Goal: Task Accomplishment & Management: Manage account settings

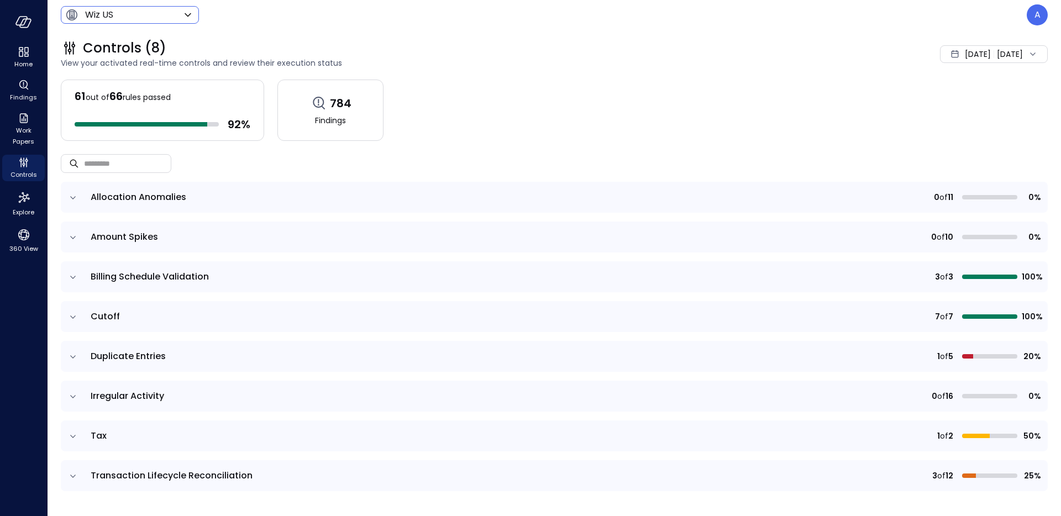
click at [183, 19] on icon at bounding box center [187, 14] width 13 height 13
click at [167, 99] on span "yotpo_inc" at bounding box center [128, 103] width 109 height 13
type input "******"
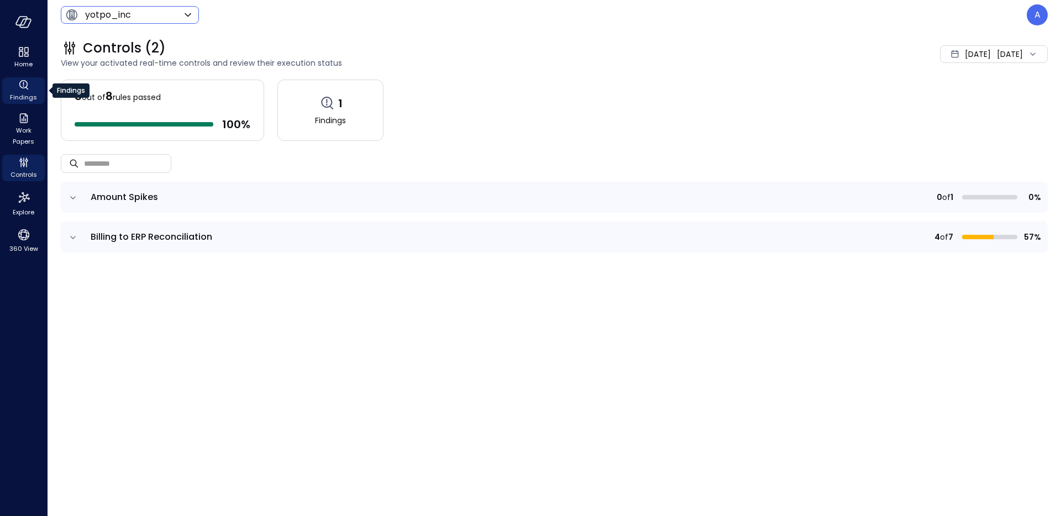
click at [29, 94] on span "Findings" at bounding box center [23, 97] width 27 height 11
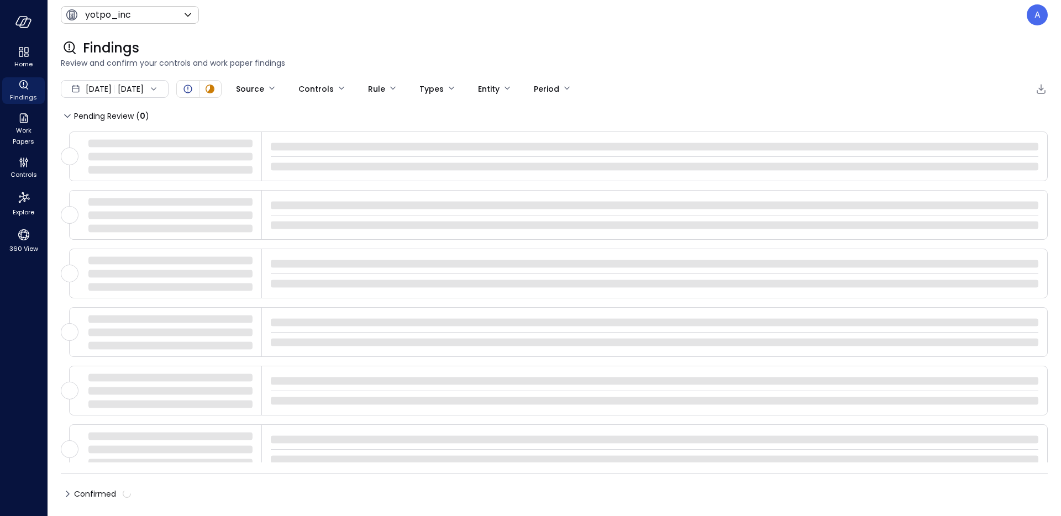
click at [155, 83] on div "[DATE] [DATE]" at bounding box center [115, 89] width 108 height 18
click at [135, 154] on li "Current Year [DATE]" at bounding box center [121, 155] width 88 height 18
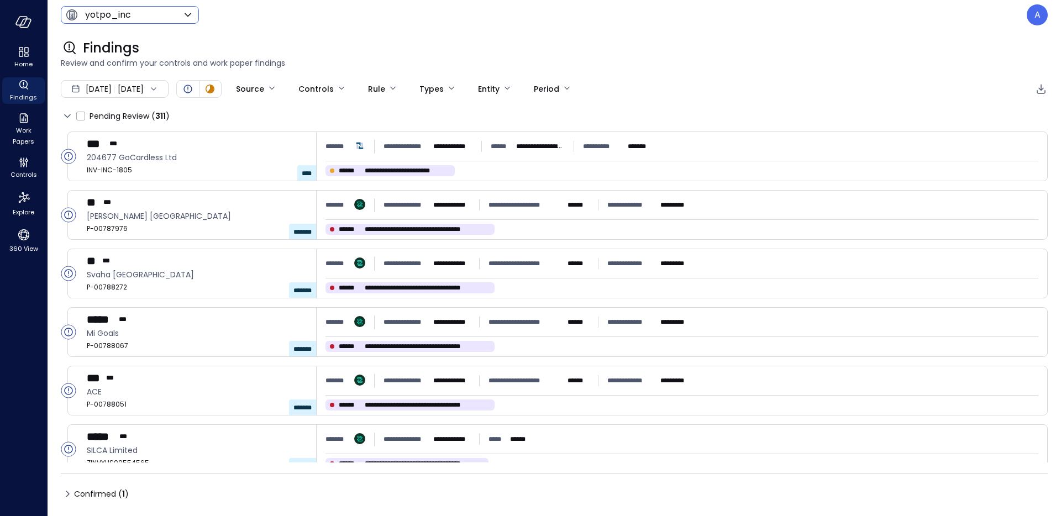
click at [144, 21] on body "**********" at bounding box center [530, 258] width 1061 height 516
click at [122, 66] on span "Wiz US" at bounding box center [128, 62] width 109 height 13
type input "******"
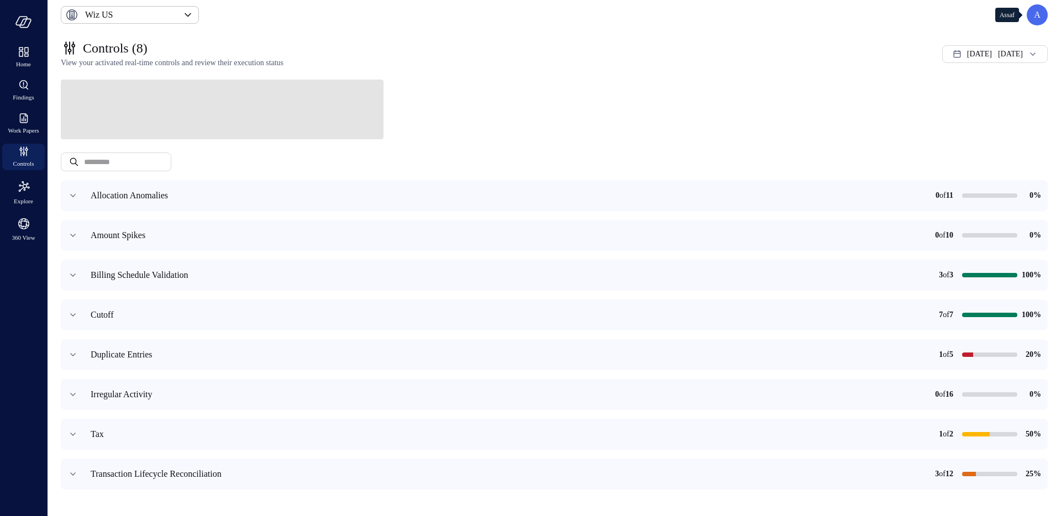
click at [1036, 21] on p "A" at bounding box center [1037, 14] width 7 height 13
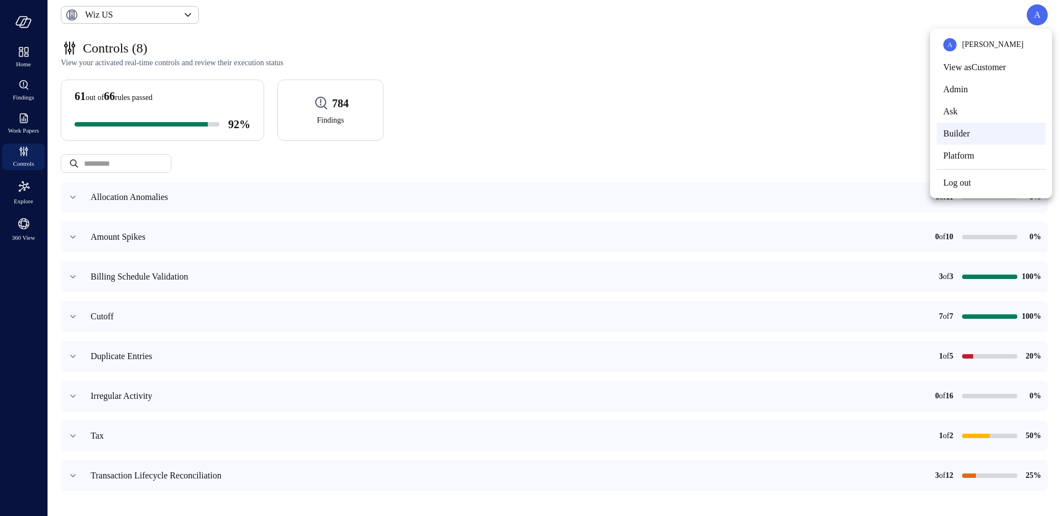
click at [978, 131] on li "Builder" at bounding box center [991, 134] width 109 height 22
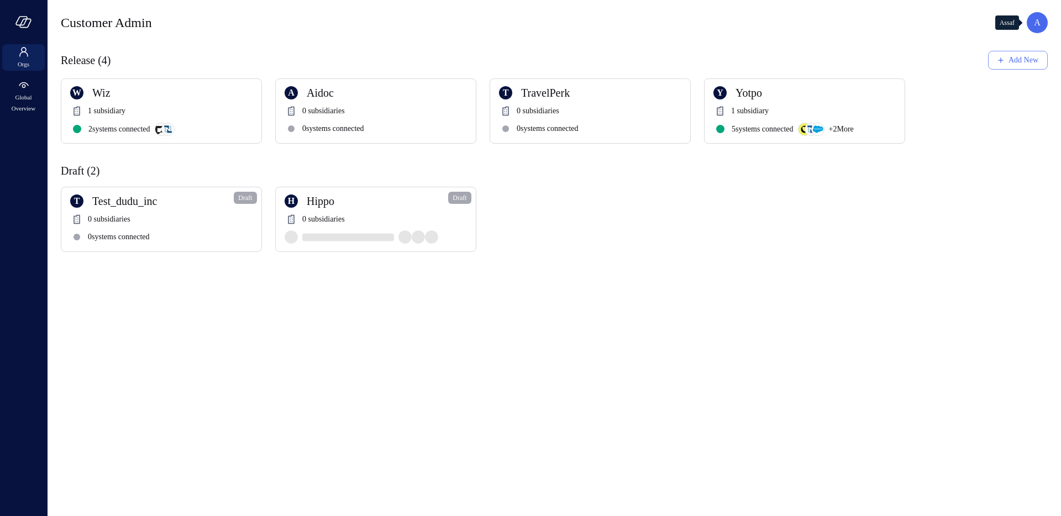
click at [1045, 27] on div "A" at bounding box center [1037, 22] width 21 height 21
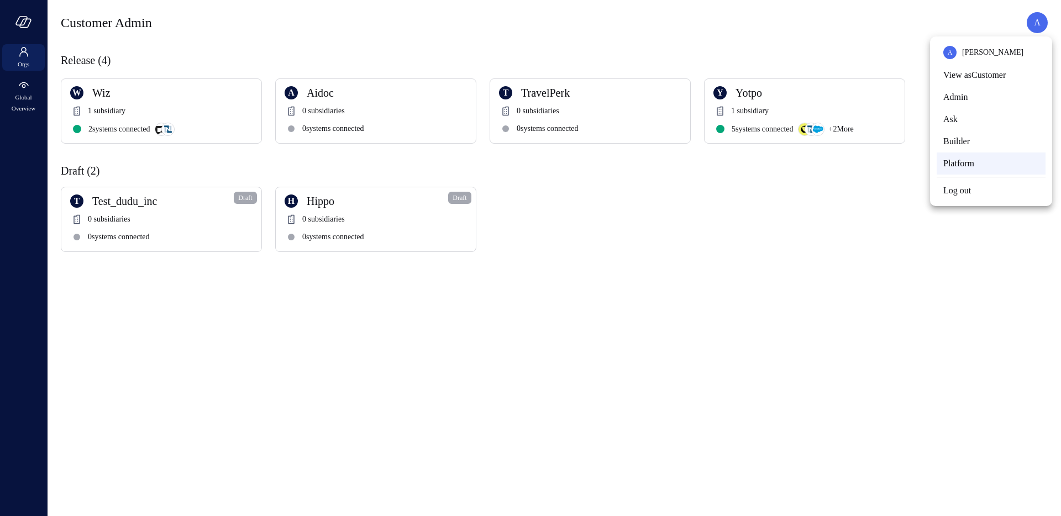
click at [1005, 156] on li "Platform" at bounding box center [991, 164] width 109 height 22
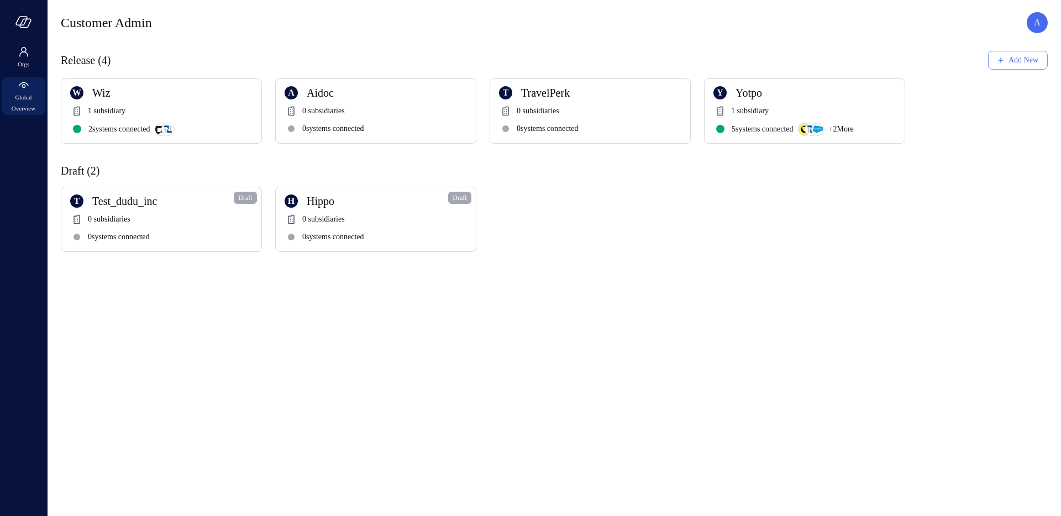
click at [30, 96] on span "Global Overview" at bounding box center [24, 103] width 34 height 22
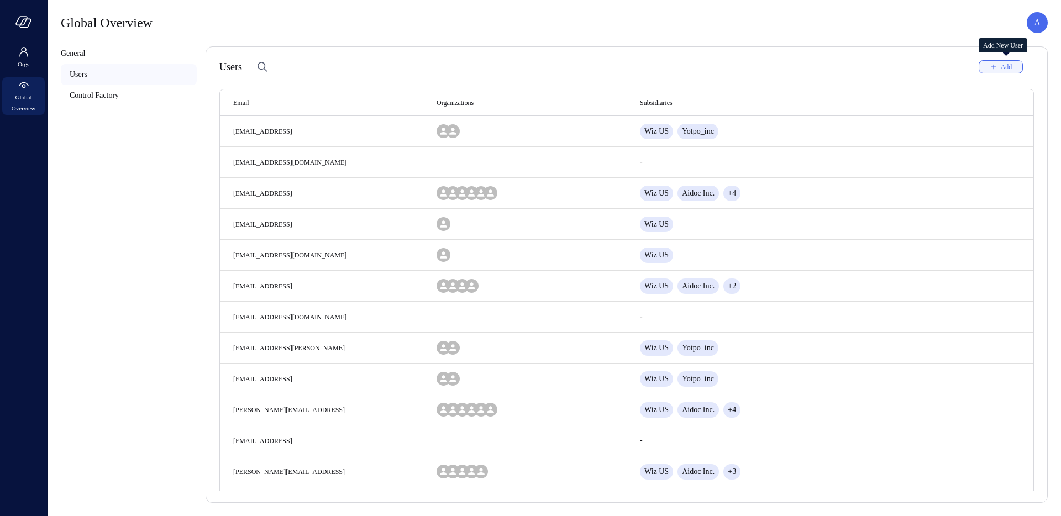
click at [997, 64] on icon "Add New User" at bounding box center [994, 67] width 10 height 10
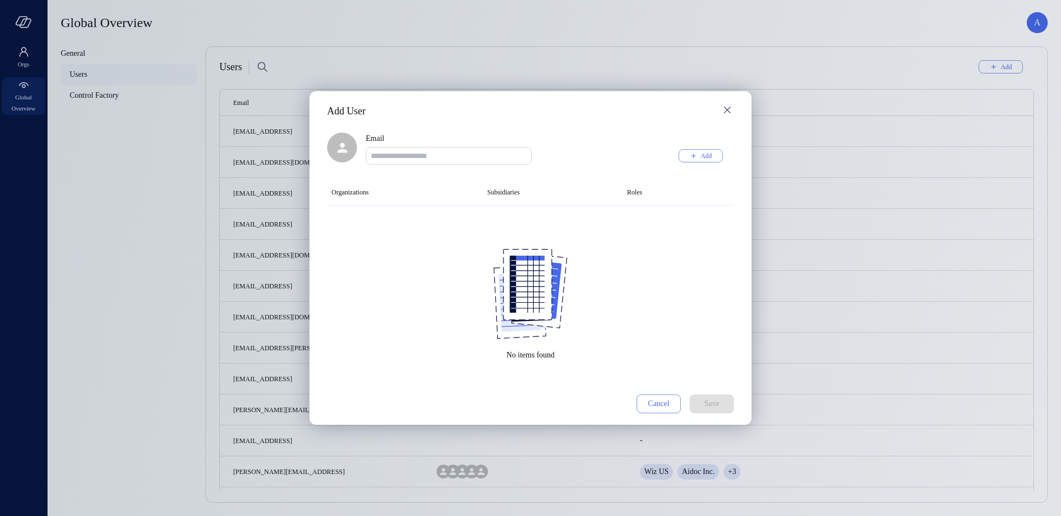
click at [464, 155] on input "Email" at bounding box center [448, 155] width 165 height 11
paste input "**********"
type input "**********"
click at [444, 126] on div at bounding box center [530, 128] width 407 height 9
click at [696, 153] on icon "button" at bounding box center [694, 156] width 10 height 10
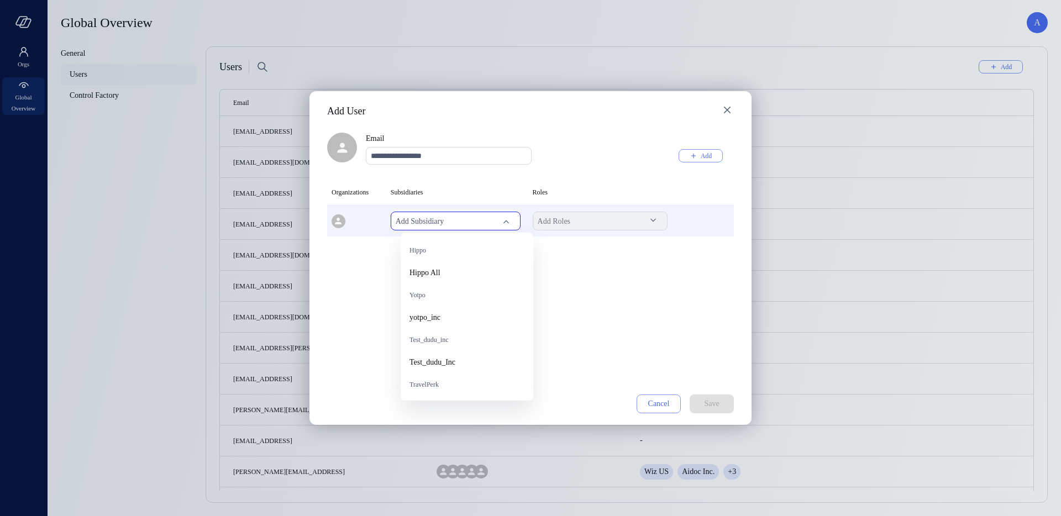
click at [449, 219] on body "Orgs Global Overview Global Overview A General Users Control Factory Users Add …" at bounding box center [530, 258] width 1061 height 516
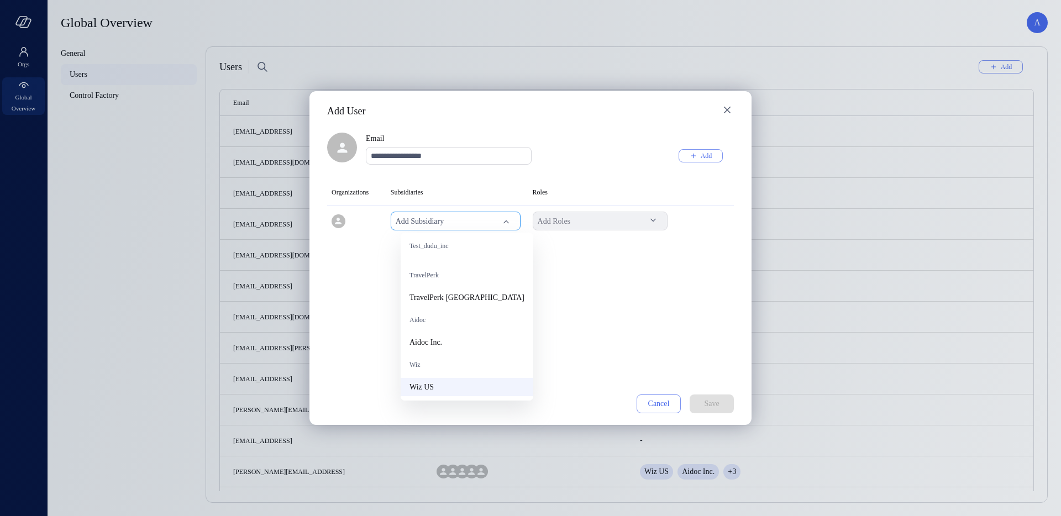
click at [447, 384] on span "Wiz US" at bounding box center [467, 387] width 115 height 12
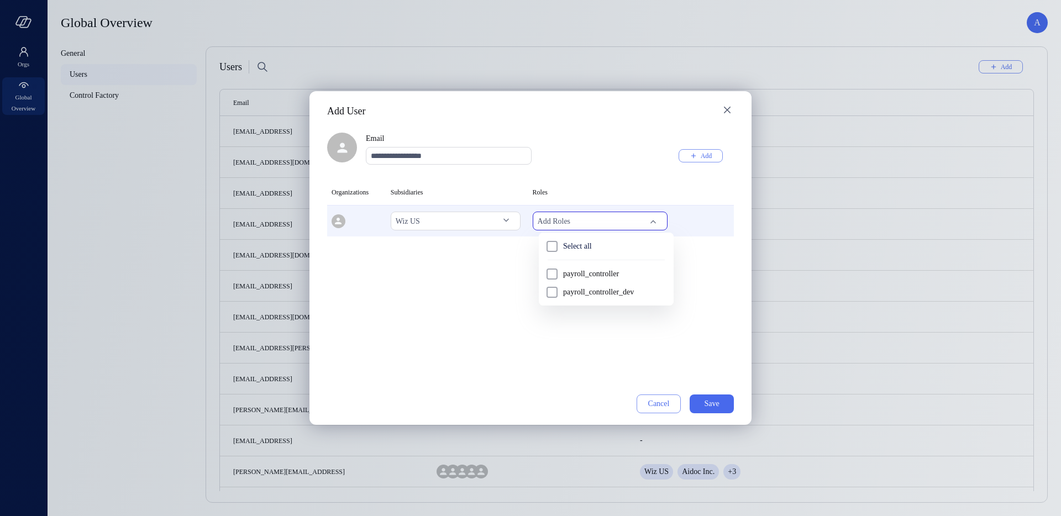
click at [624, 224] on body "Orgs Global Overview Global Overview A General Users Control Factory Users Add …" at bounding box center [530, 258] width 1061 height 516
click at [616, 164] on div at bounding box center [530, 258] width 1061 height 516
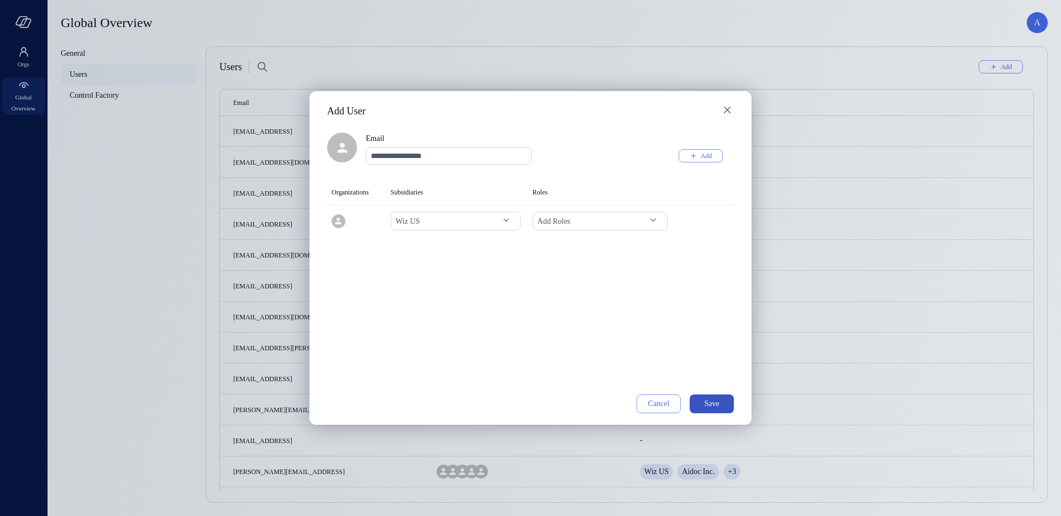
click at [719, 407] on div "Save" at bounding box center [711, 404] width 15 height 14
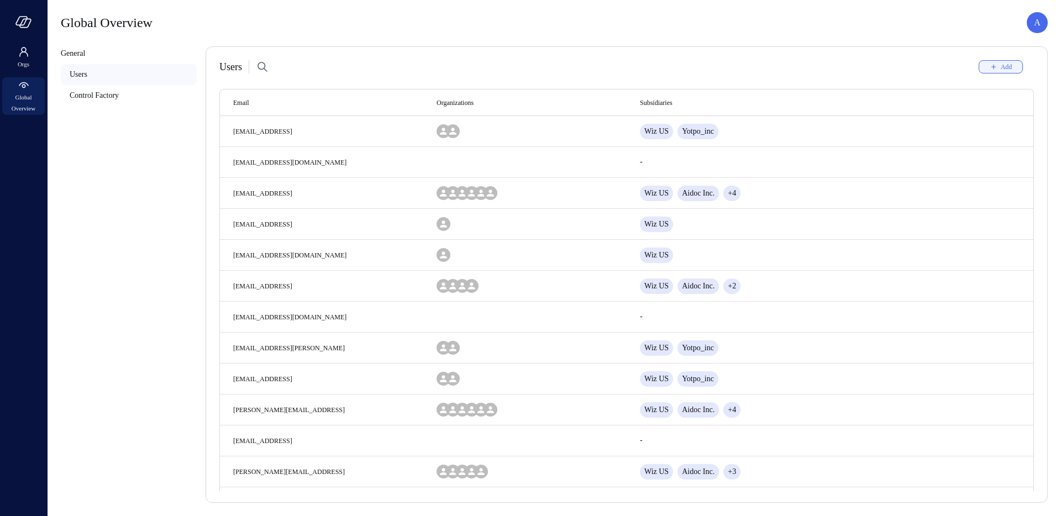
click at [1014, 66] on button "Add" at bounding box center [1001, 66] width 44 height 13
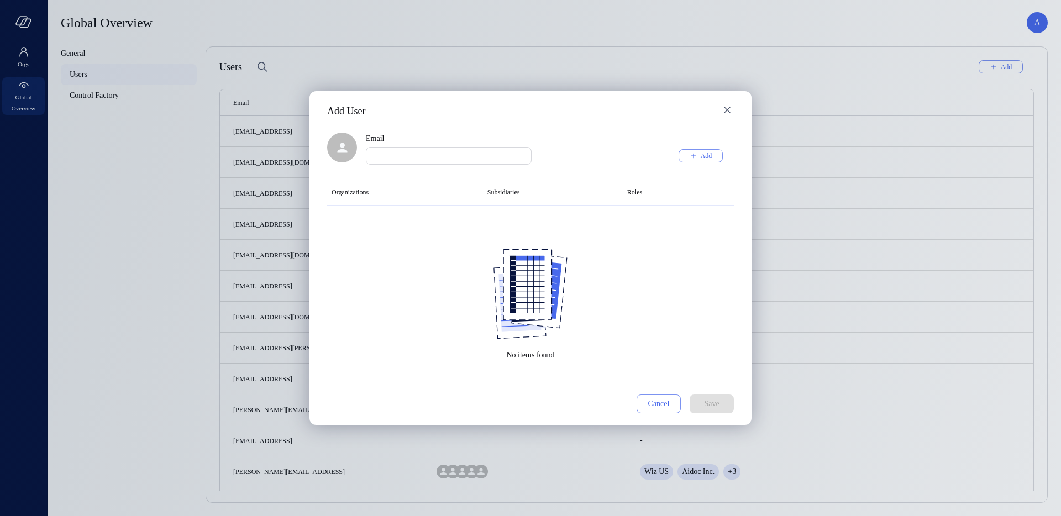
click at [426, 165] on div "Email Email Add Organizations Subsidiaries Roles No items found Cancel Save" at bounding box center [530, 273] width 407 height 281
click at [429, 157] on input "Email" at bounding box center [448, 155] width 165 height 11
paste input "**********"
type input "**********"
click at [704, 155] on div "Add" at bounding box center [707, 156] width 12 height 12
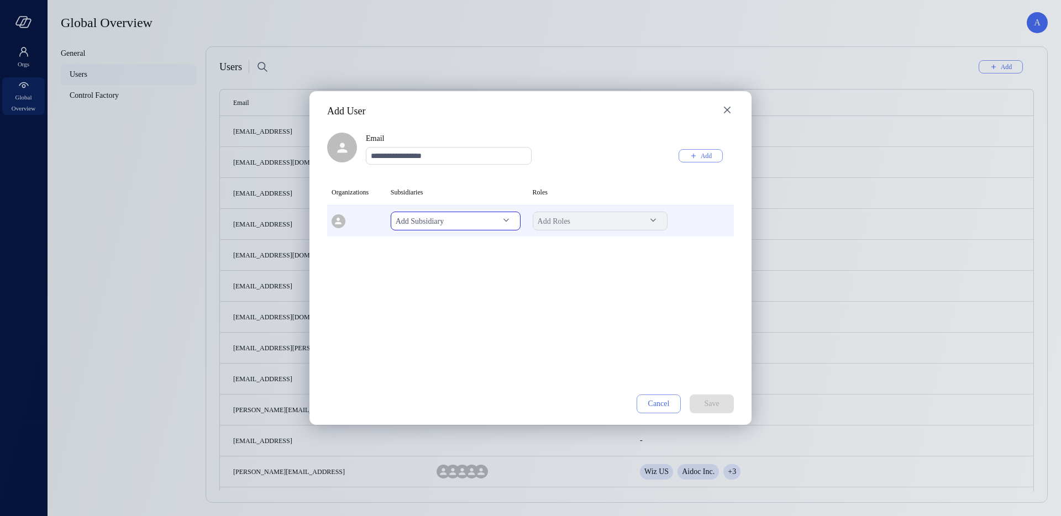
click at [498, 223] on body "Orgs Global Overview Global Overview A General Users Control Factory Users Add …" at bounding box center [530, 258] width 1061 height 516
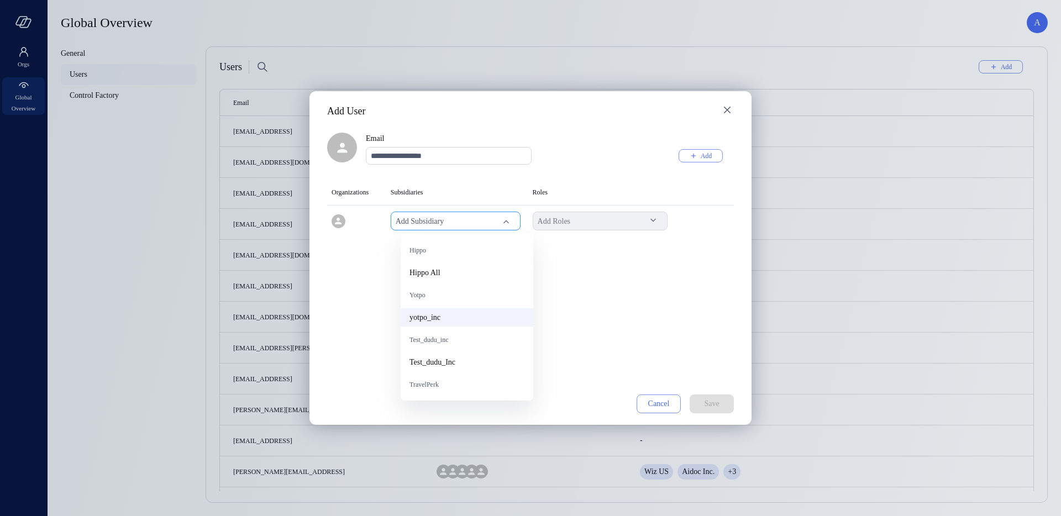
click at [466, 321] on span "yotpo_inc" at bounding box center [467, 318] width 115 height 12
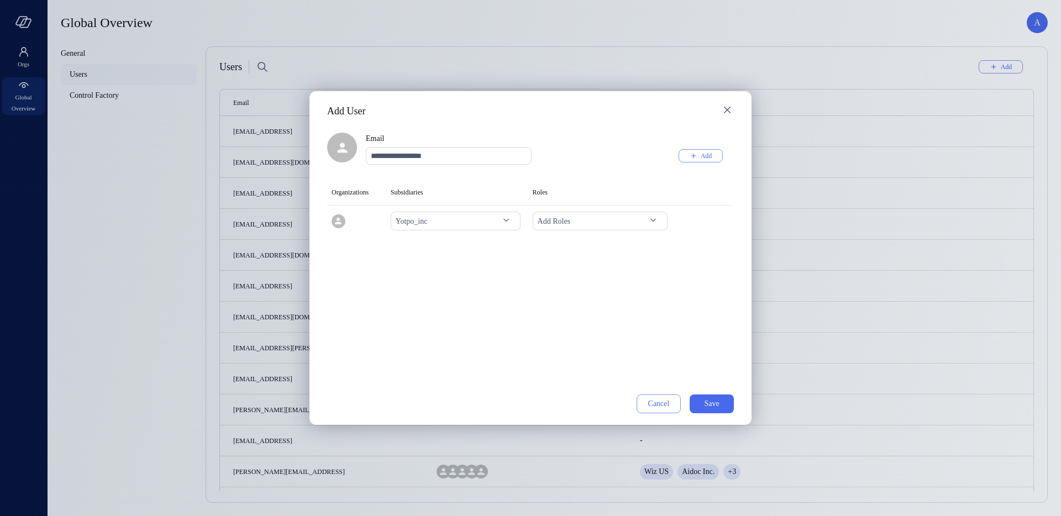
click at [669, 298] on div "Organizations Subsidiaries Roles yotpo_inc ** Add Roles" at bounding box center [530, 287] width 407 height 216
click at [708, 404] on div "Save" at bounding box center [711, 404] width 15 height 14
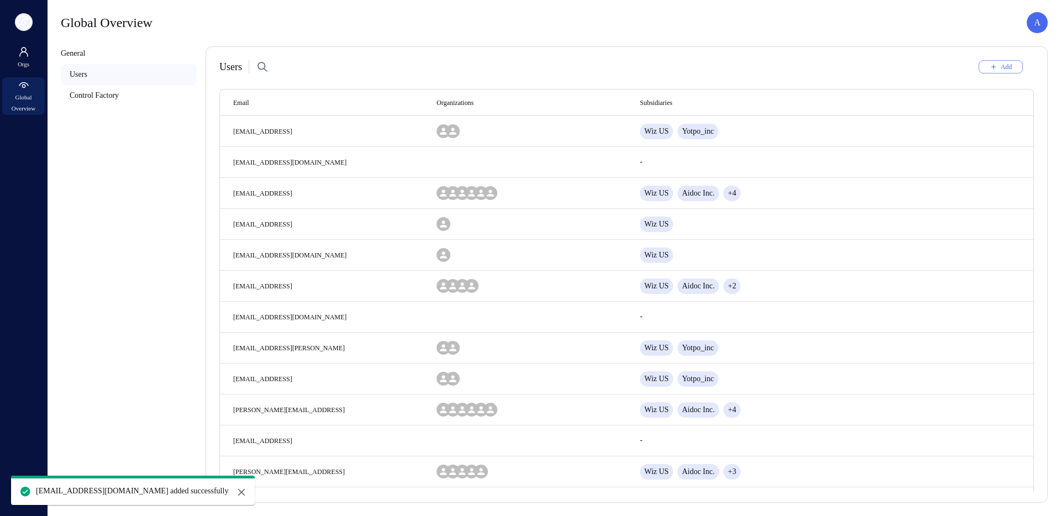
click at [23, 22] on icon "button" at bounding box center [23, 22] width 17 height 12
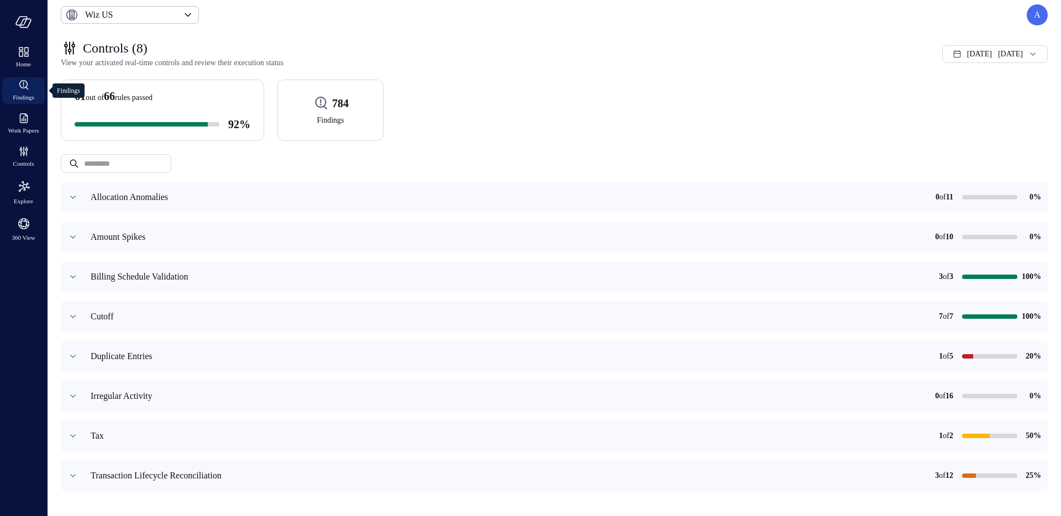
click at [17, 91] on icon "Findings" at bounding box center [23, 84] width 13 height 13
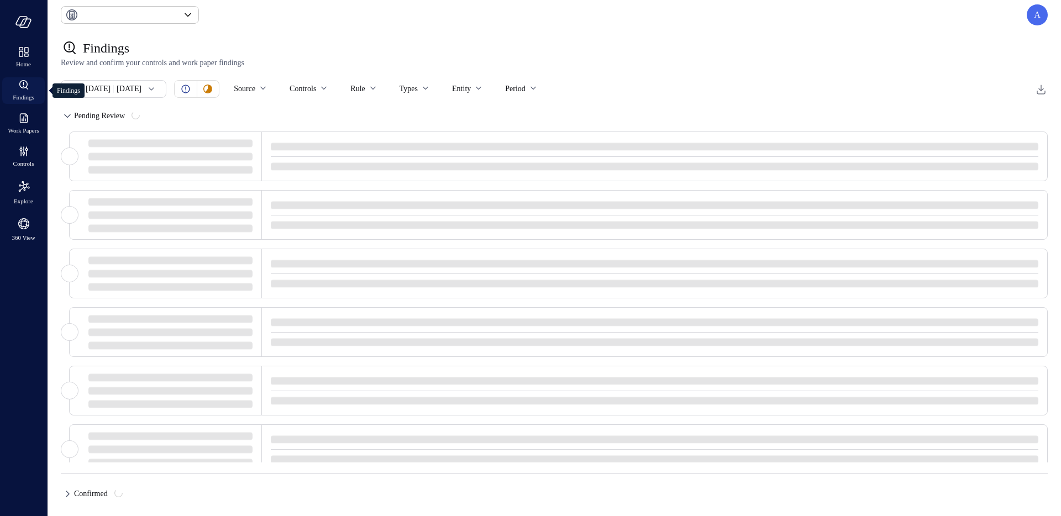
type input "******"
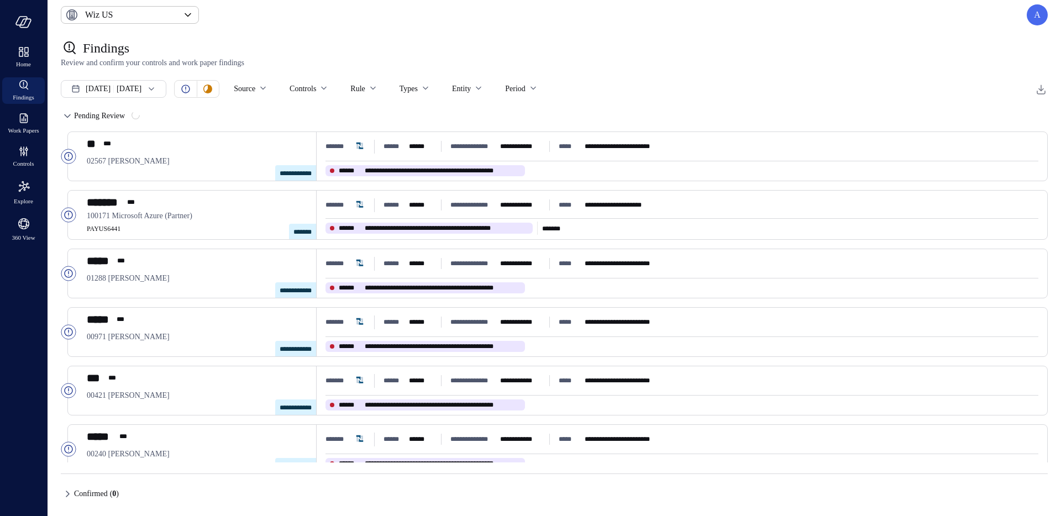
click at [147, 89] on div "[DATE] [DATE]" at bounding box center [114, 89] width 106 height 18
click at [178, 58] on span "Review and confirm your controls and work paper findings" at bounding box center [554, 63] width 987 height 12
click at [26, 265] on div "Home Findings Work Papers Controls Explore 360 View" at bounding box center [24, 258] width 48 height 516
click at [24, 244] on div "360 View" at bounding box center [23, 229] width 43 height 30
click at [24, 243] on span "360 View" at bounding box center [23, 237] width 23 height 11
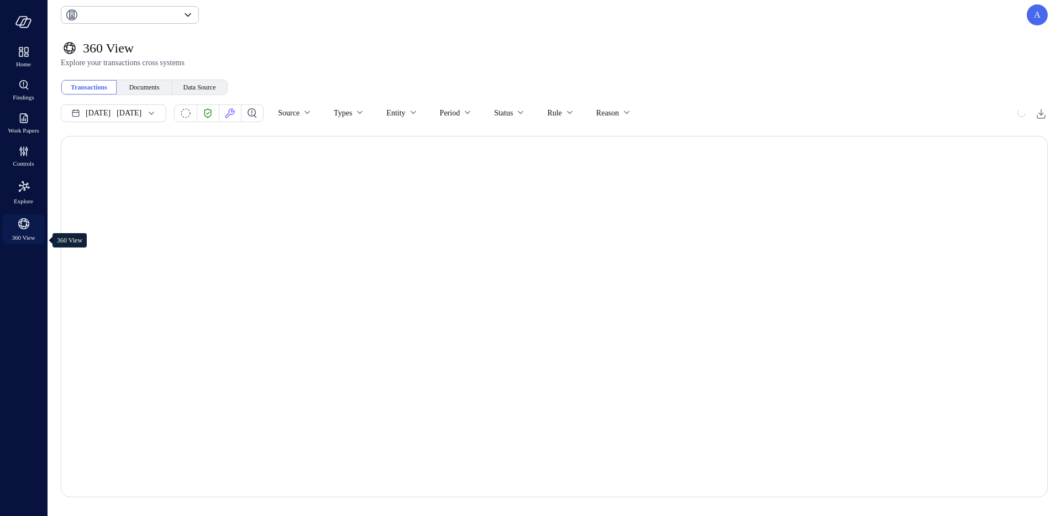
type input "******"
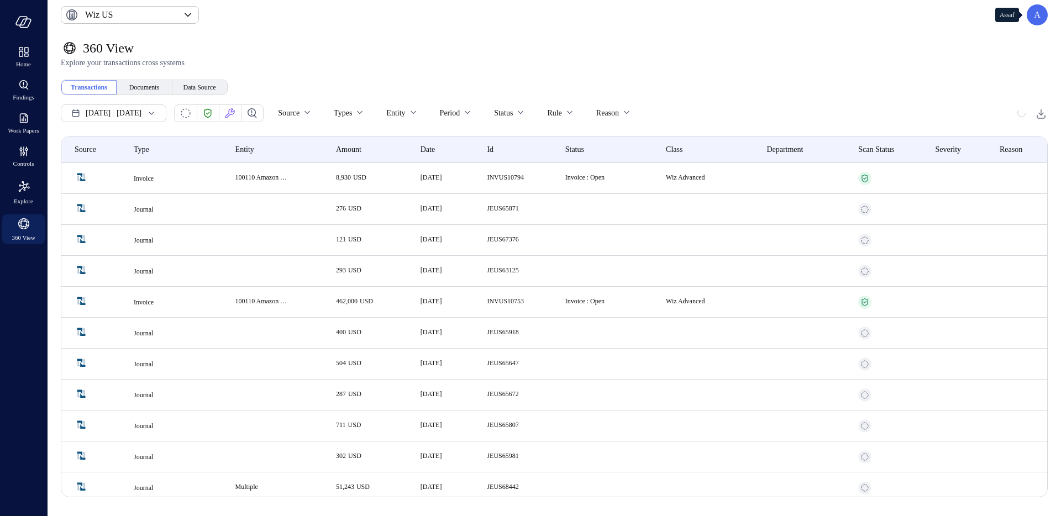
click at [1038, 20] on p "A" at bounding box center [1037, 14] width 7 height 13
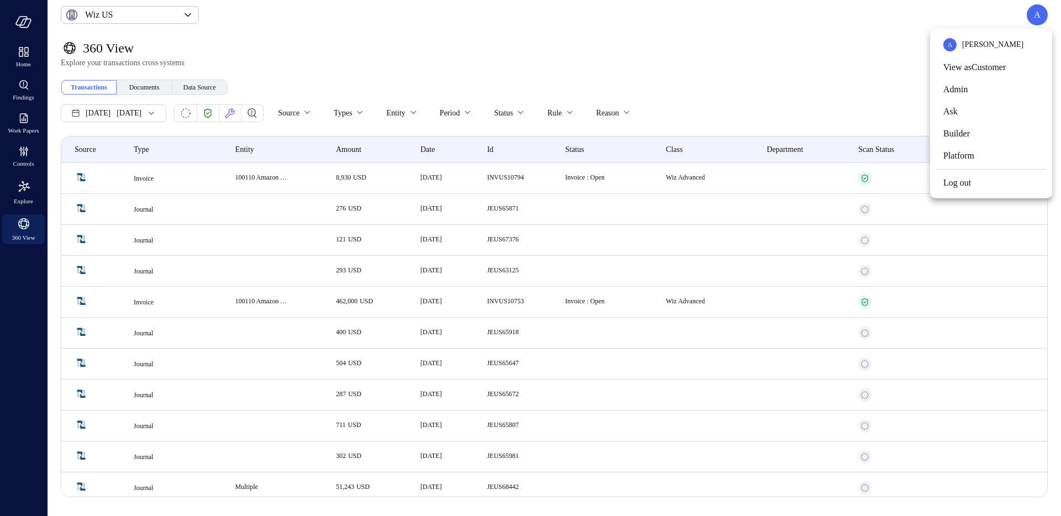
drag, startPoint x: 969, startPoint y: 67, endPoint x: 726, endPoint y: 59, distance: 242.8
click at [968, 69] on li "View as Customer" at bounding box center [991, 67] width 109 height 22
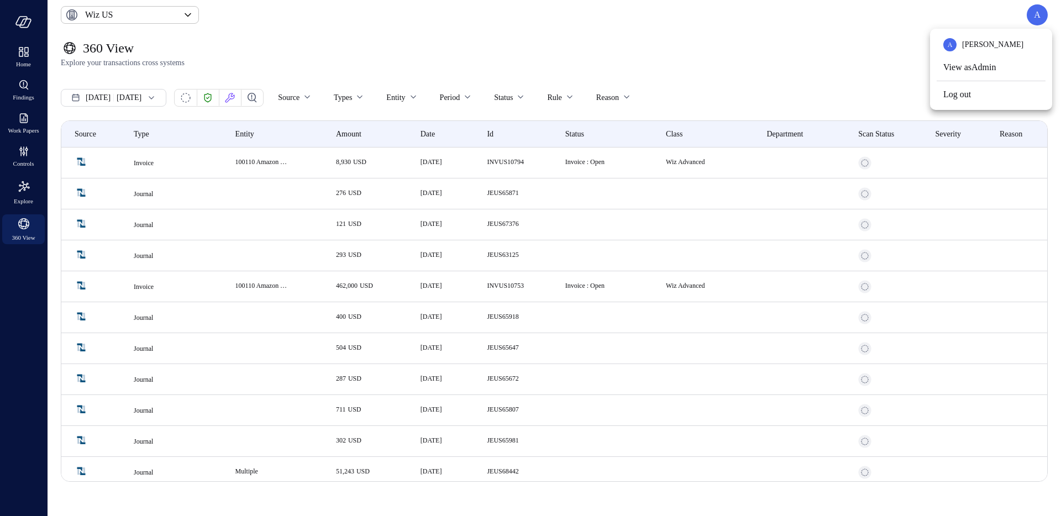
click at [497, 44] on div at bounding box center [530, 258] width 1061 height 516
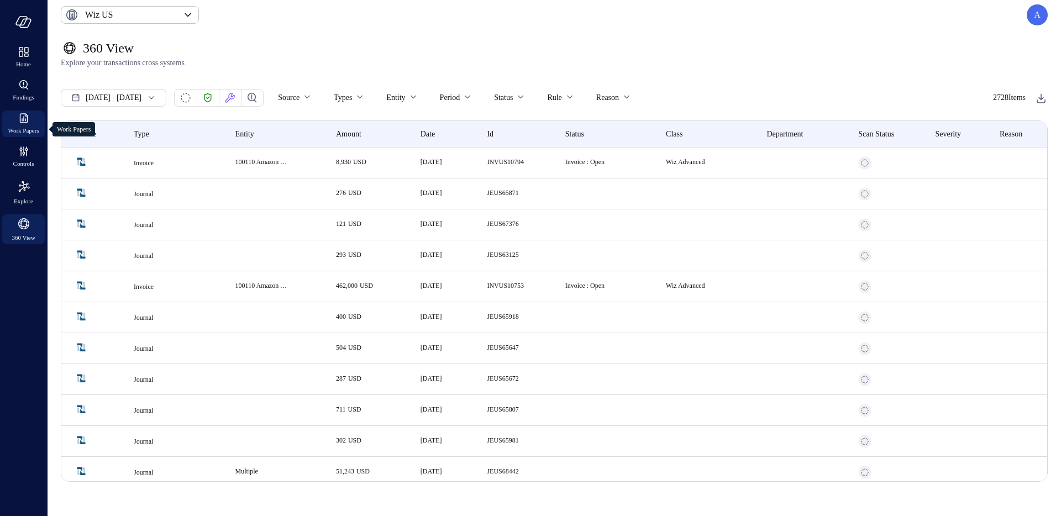
click at [17, 128] on span "Work Papers" at bounding box center [23, 130] width 31 height 11
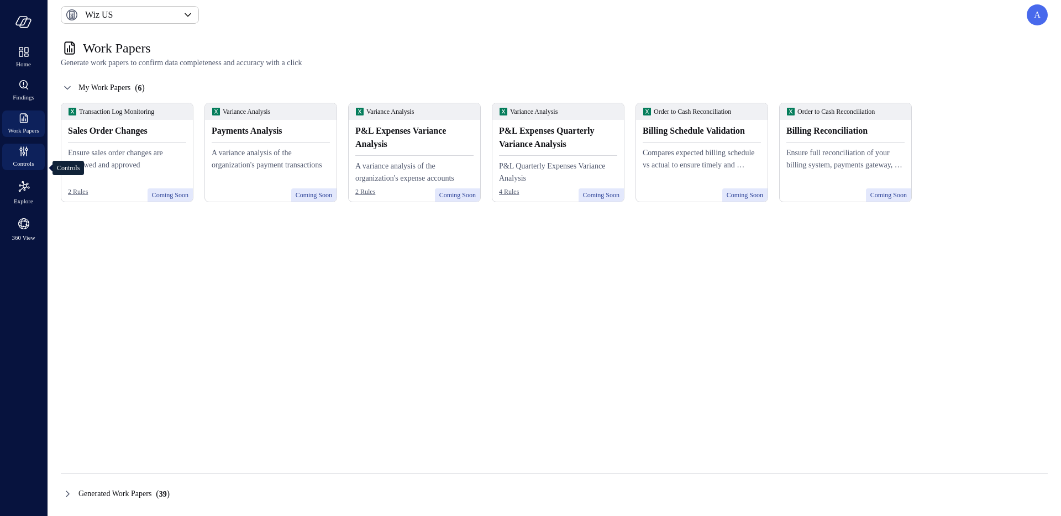
click at [25, 151] on icon "Controls" at bounding box center [26, 149] width 3 height 3
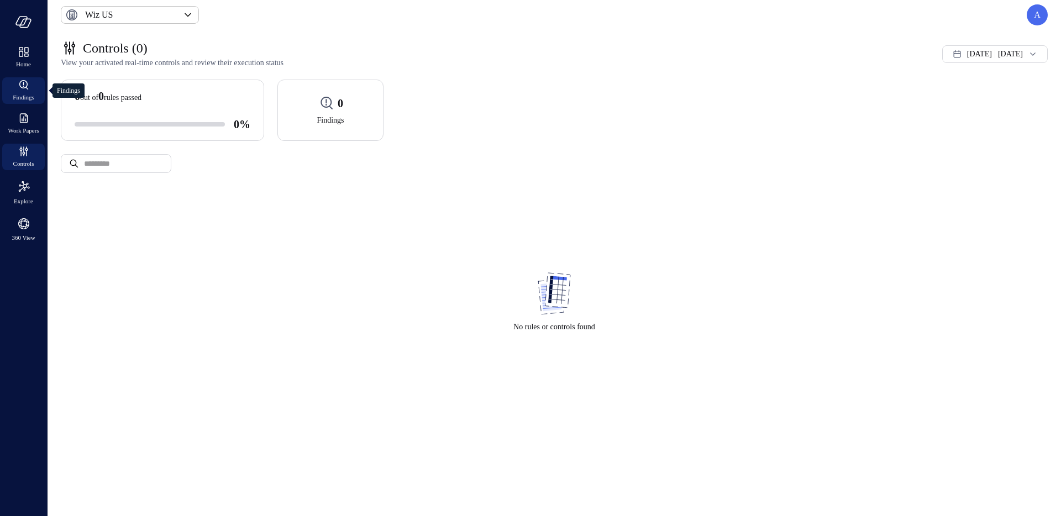
click at [33, 97] on span "Findings" at bounding box center [24, 97] width 22 height 11
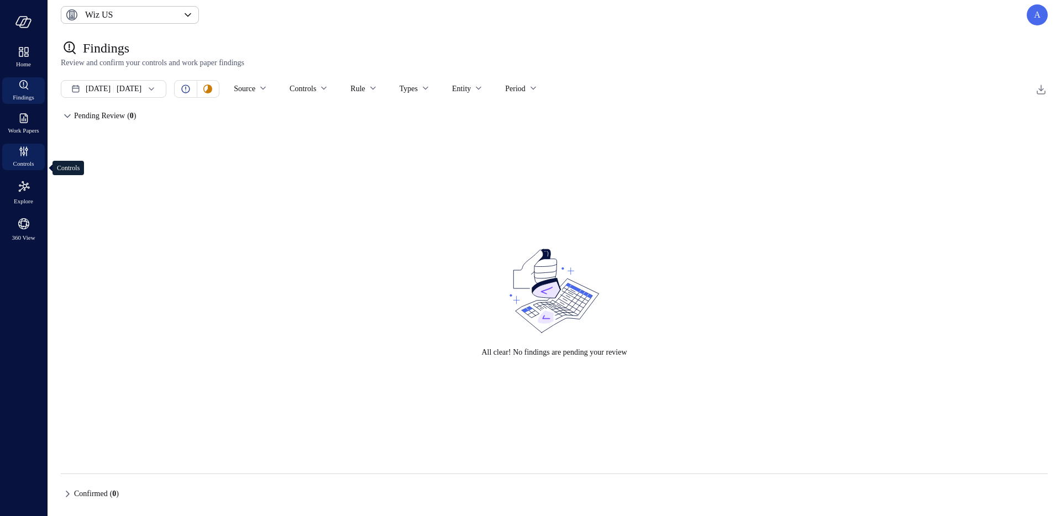
click at [31, 169] on span "Controls" at bounding box center [23, 163] width 21 height 11
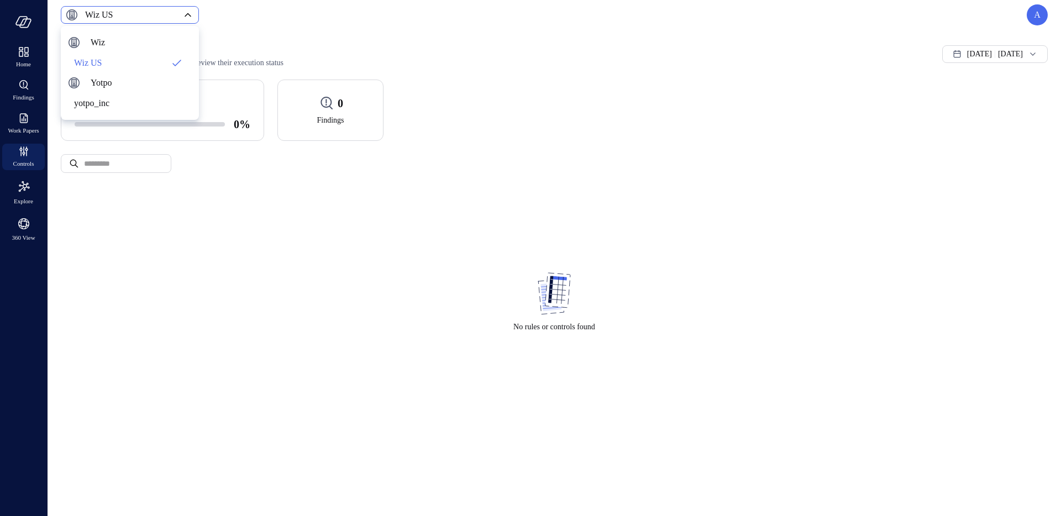
click at [144, 18] on body "Home Findings Work Papers Controls Explore 360 View Wiz US ****** ​ A Controls …" at bounding box center [530, 258] width 1061 height 516
click at [122, 104] on span "yotpo_inc" at bounding box center [128, 103] width 109 height 13
type input "******"
click at [1035, 22] on div "A" at bounding box center [1037, 14] width 21 height 21
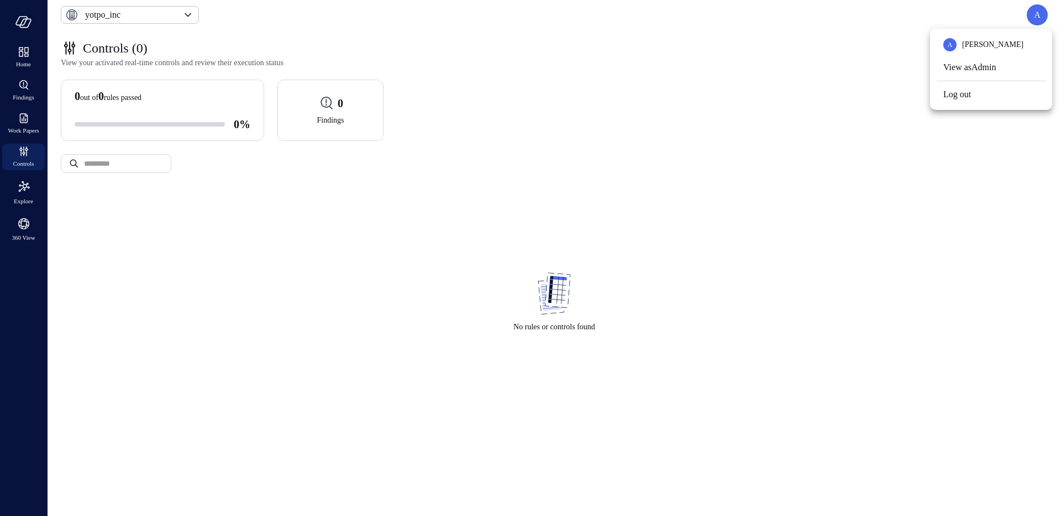
click at [804, 21] on div at bounding box center [530, 258] width 1061 height 516
click at [1033, 14] on div "A" at bounding box center [1037, 14] width 21 height 21
click at [830, 23] on div at bounding box center [530, 258] width 1061 height 516
click at [1037, 15] on p "A" at bounding box center [1037, 14] width 7 height 13
click at [978, 66] on li "View as Admin" at bounding box center [991, 67] width 109 height 22
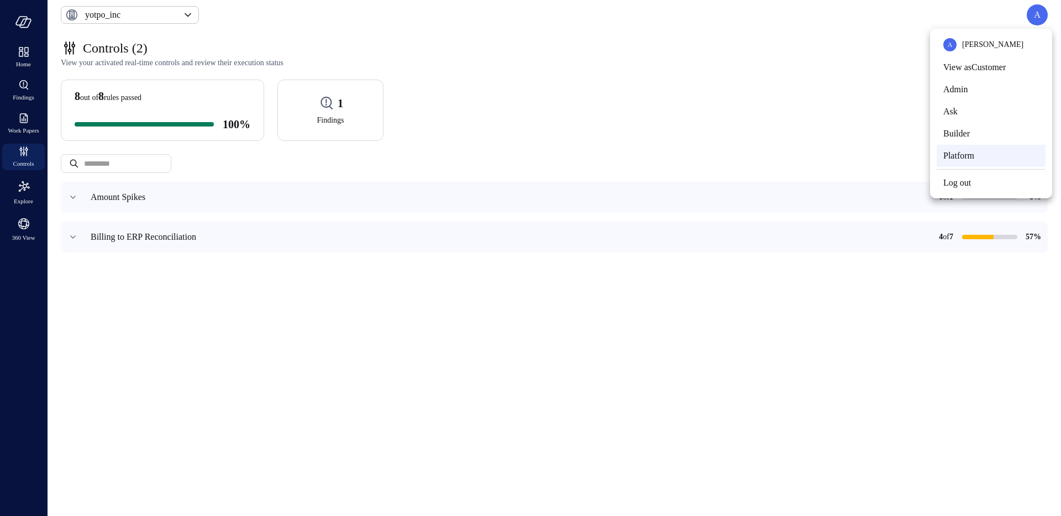
click at [958, 159] on li "Platform" at bounding box center [991, 156] width 109 height 22
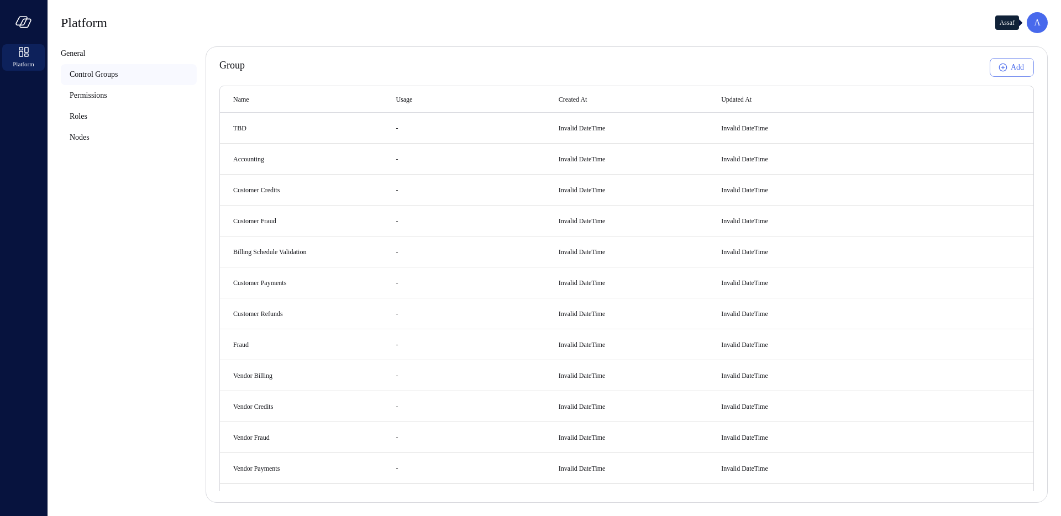
click at [1034, 20] on p "A" at bounding box center [1037, 22] width 7 height 13
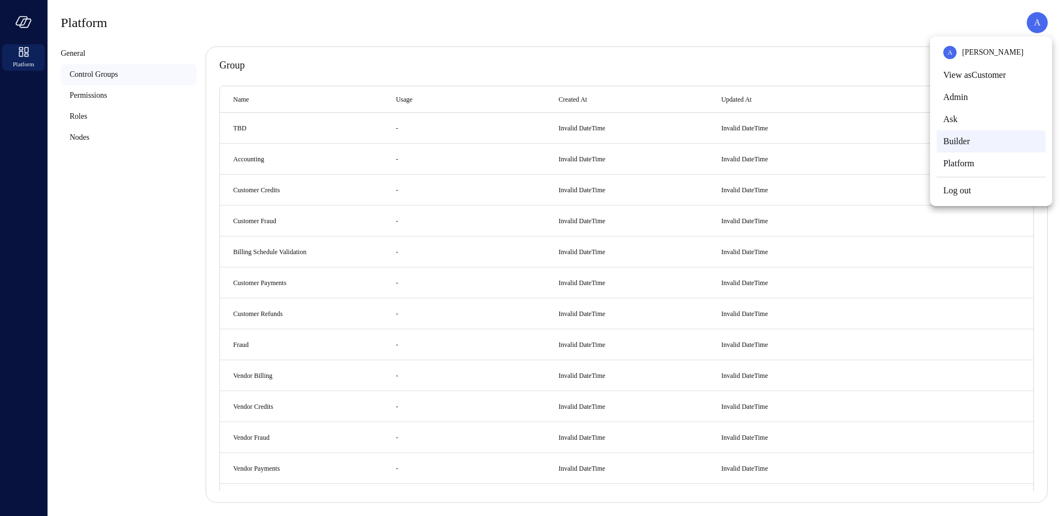
click at [970, 142] on li "Builder" at bounding box center [991, 141] width 109 height 22
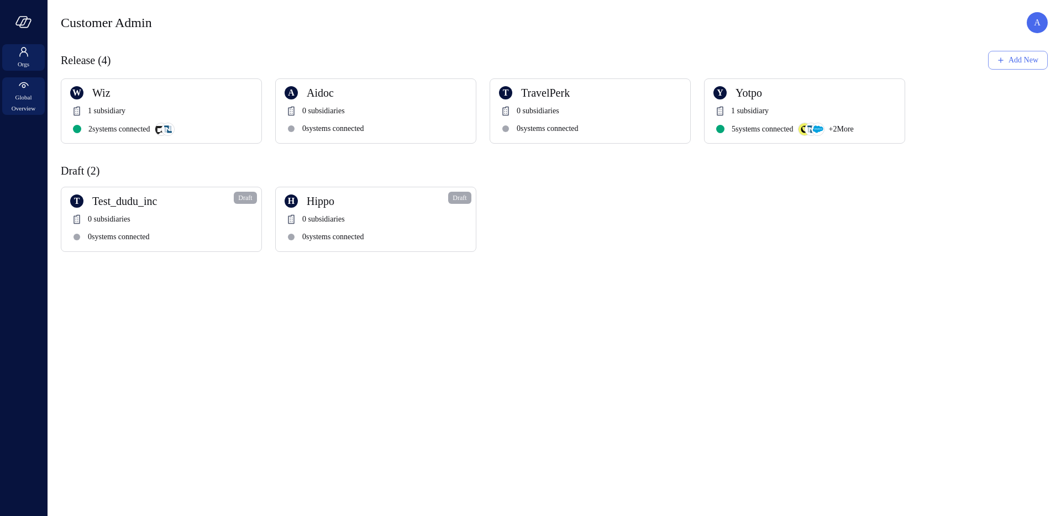
click at [11, 90] on div "Global Overview" at bounding box center [23, 96] width 43 height 38
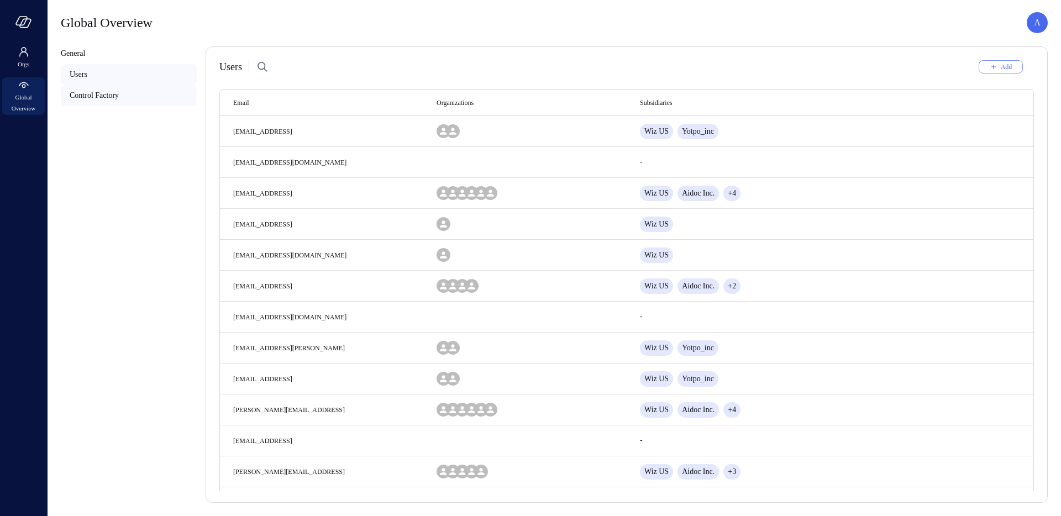
click at [119, 93] on span "Control Factory" at bounding box center [94, 96] width 49 height 12
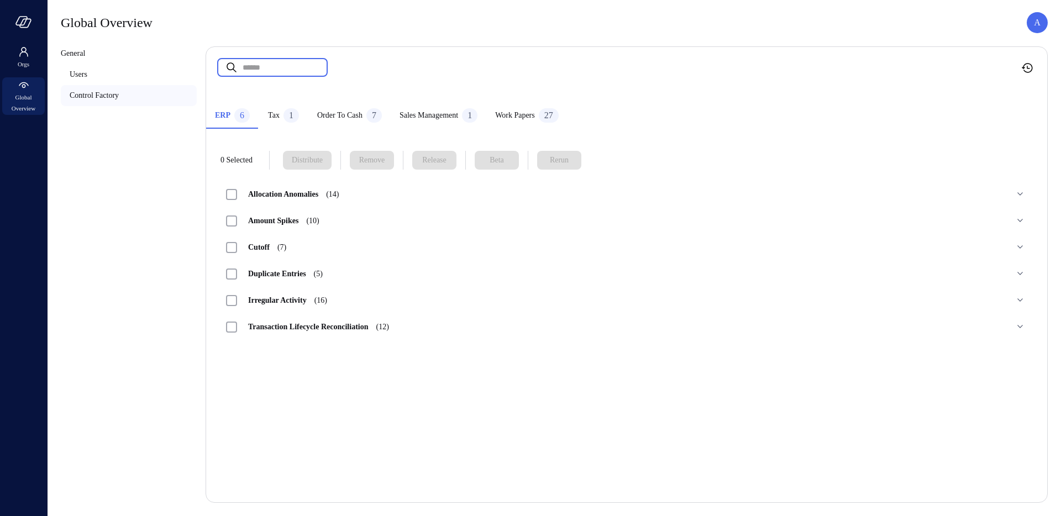
click at [298, 59] on input "text" at bounding box center [285, 67] width 85 height 29
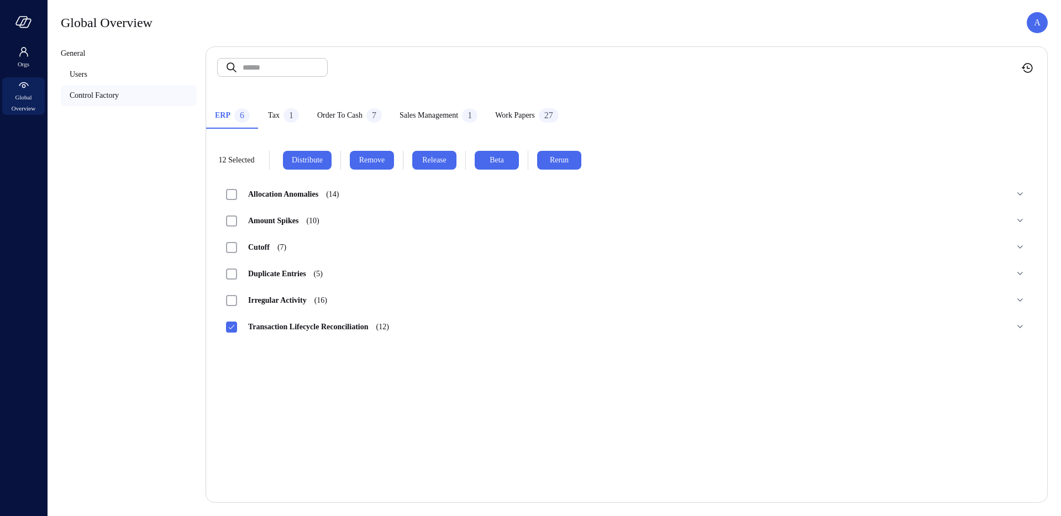
click at [447, 164] on span "Release" at bounding box center [434, 160] width 24 height 12
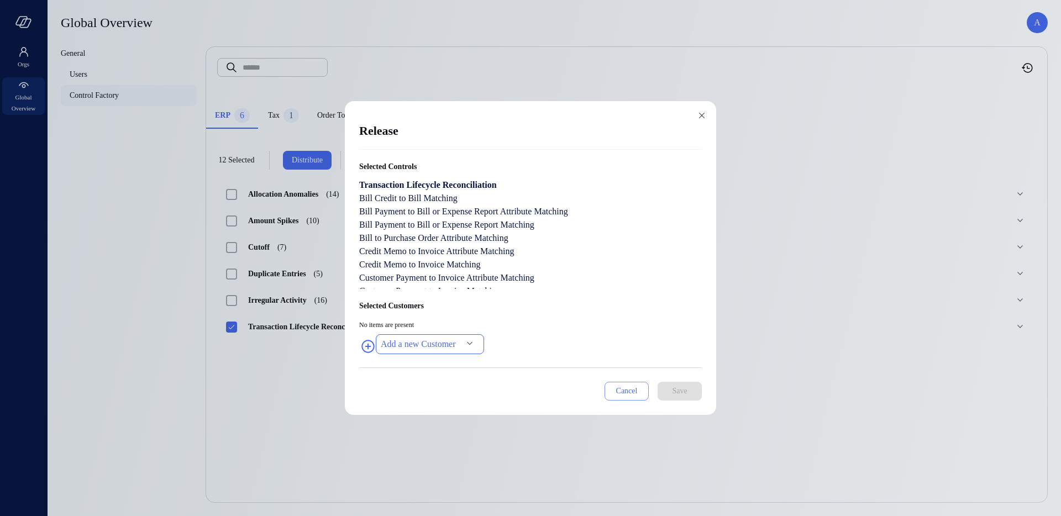
click at [454, 344] on body "Orgs Global Overview Global Overview A General Users Control Factory ​ ​ ERP 6 …" at bounding box center [530, 258] width 1061 height 516
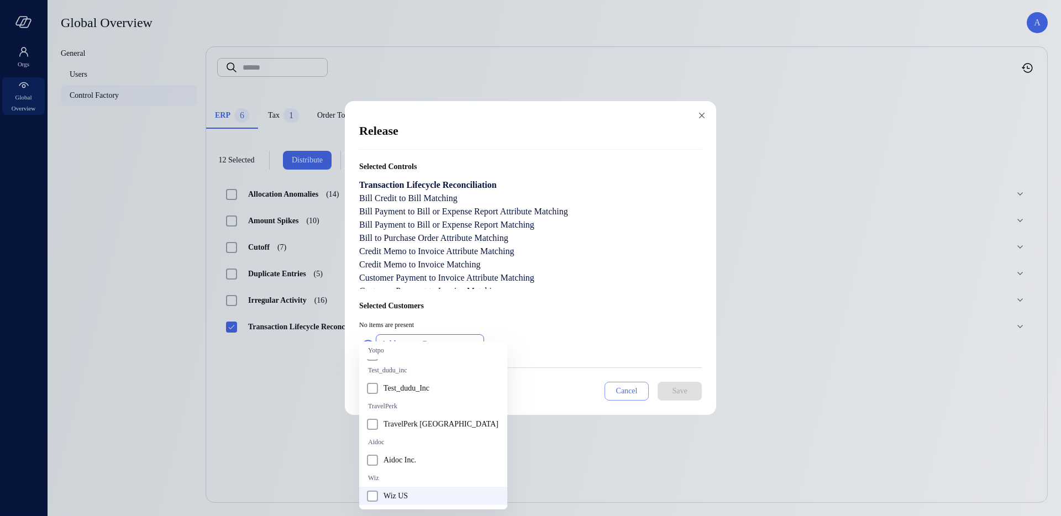
click at [424, 496] on span "Wiz US" at bounding box center [441, 496] width 115 height 12
type input "**********"
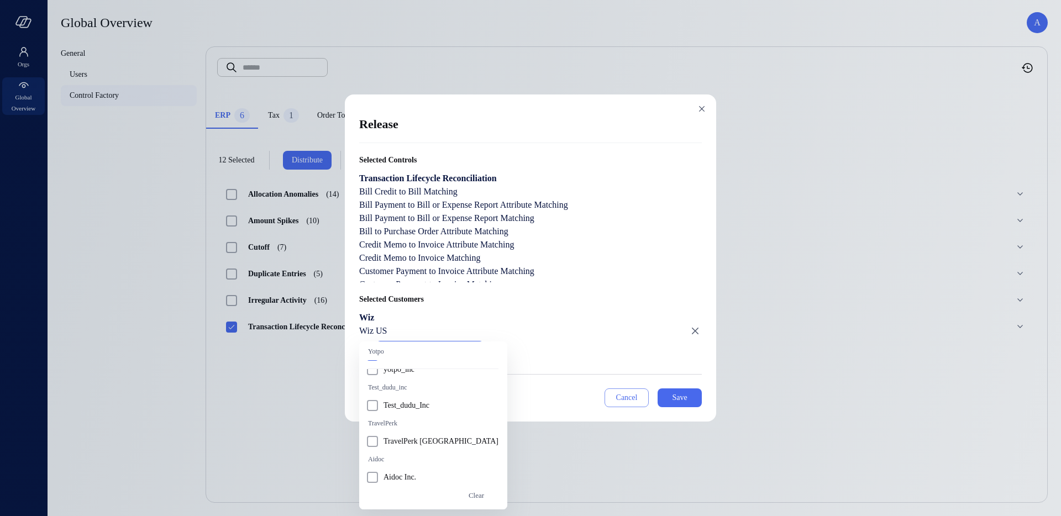
click at [561, 239] on div at bounding box center [530, 258] width 1061 height 516
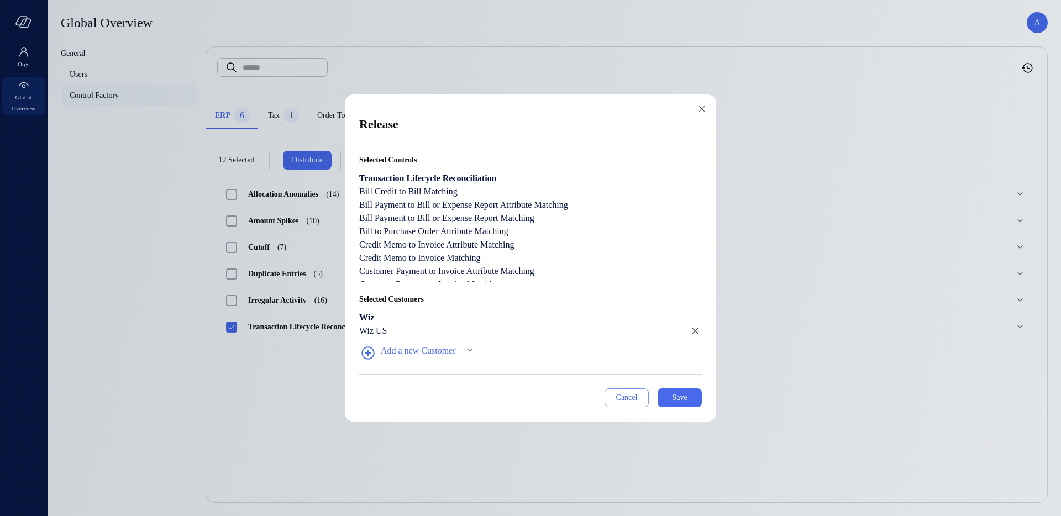
click at [675, 408] on div "**********" at bounding box center [530, 258] width 371 height 327
click at [679, 395] on div "Save" at bounding box center [679, 398] width 15 height 14
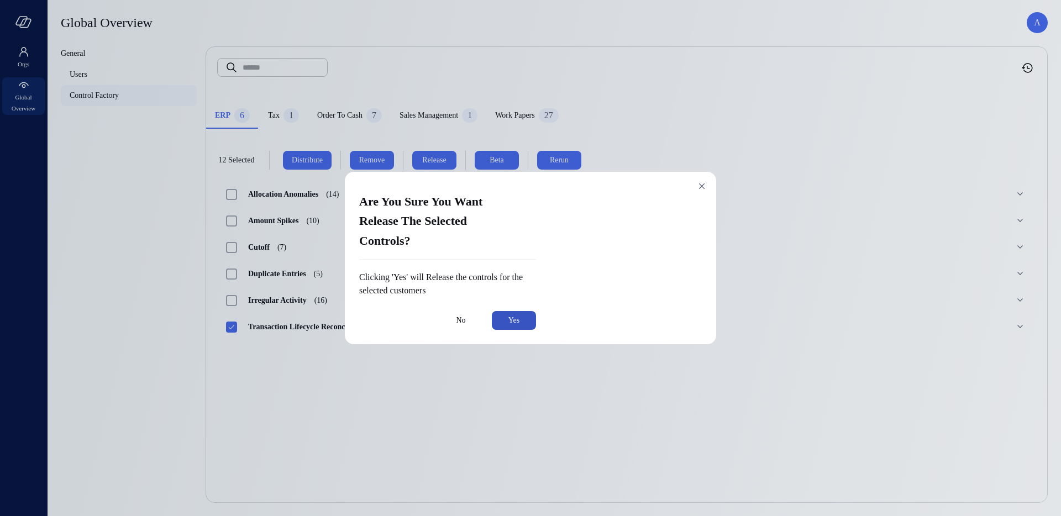
click at [519, 314] on div "Yes" at bounding box center [513, 321] width 11 height 14
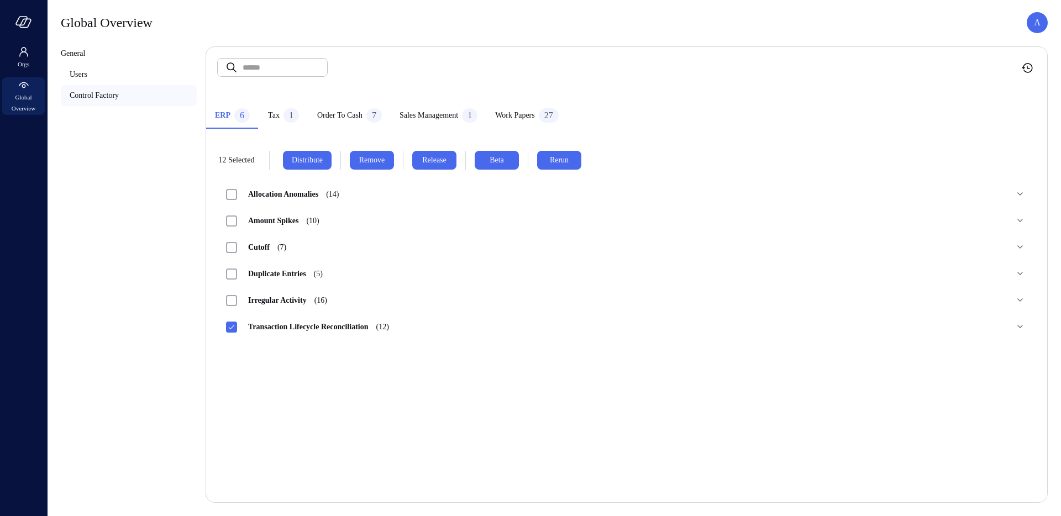
click at [237, 327] on span "Transaction Lifecycle Reconciliation (12)" at bounding box center [318, 327] width 163 height 8
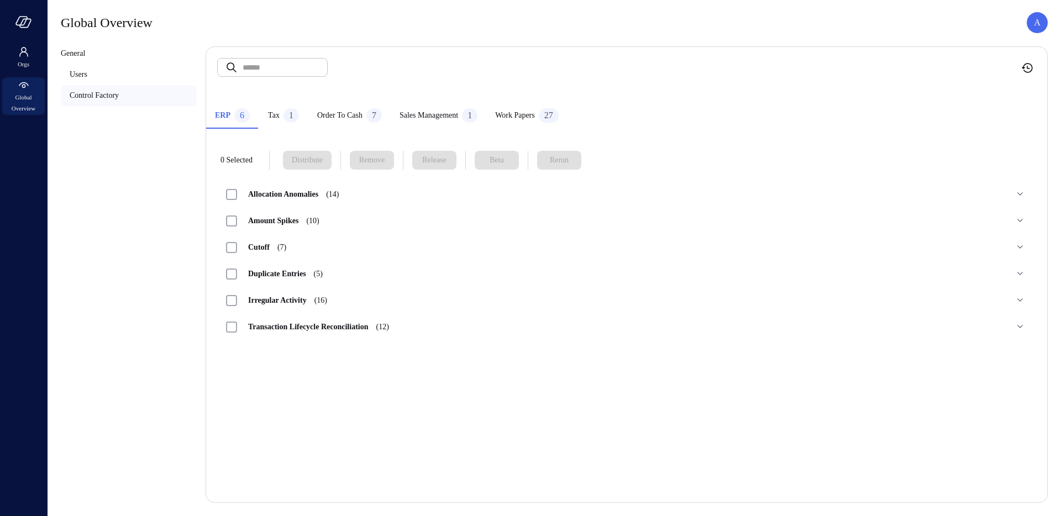
click at [277, 111] on span "Tax" at bounding box center [274, 115] width 12 height 12
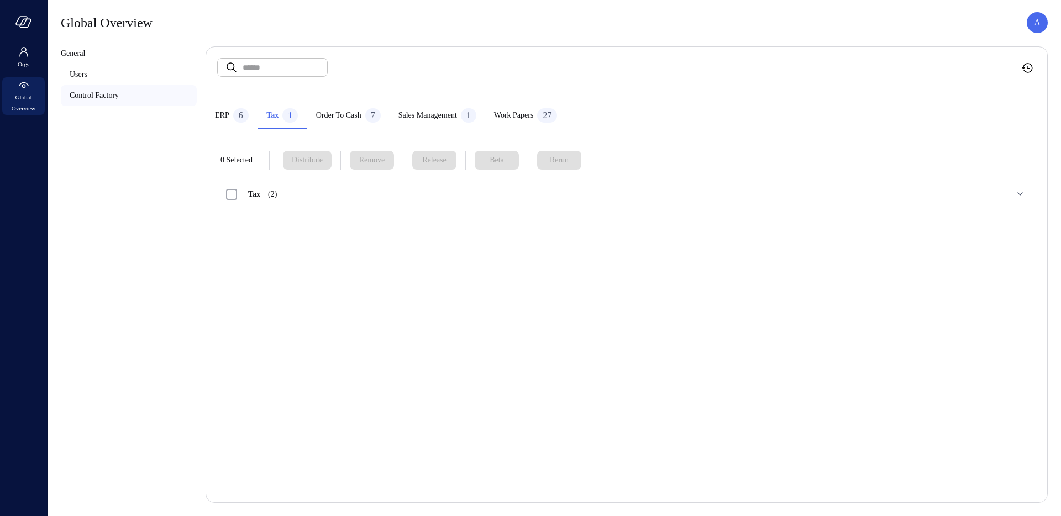
click at [360, 113] on span "Order to Cash" at bounding box center [338, 115] width 45 height 12
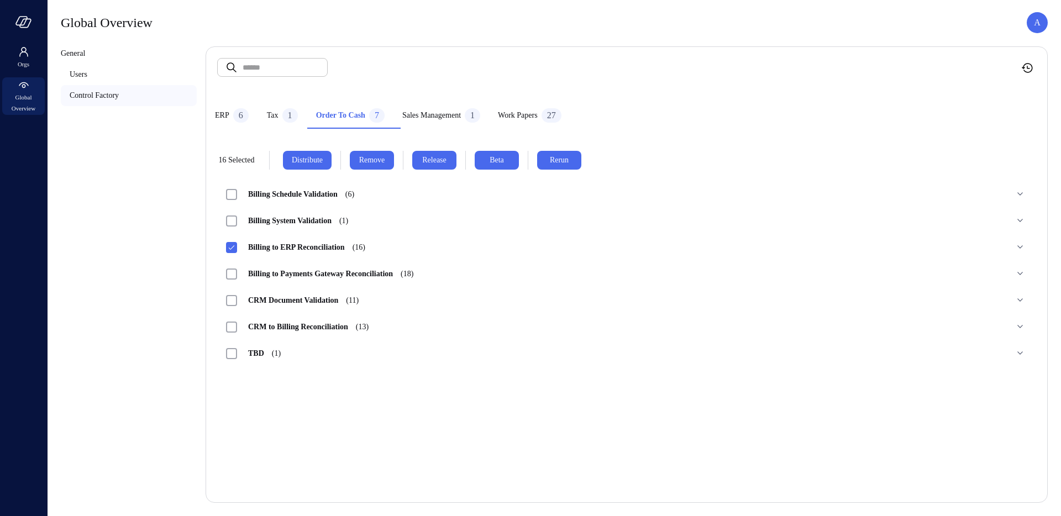
click at [447, 158] on span "Release" at bounding box center [434, 160] width 24 height 12
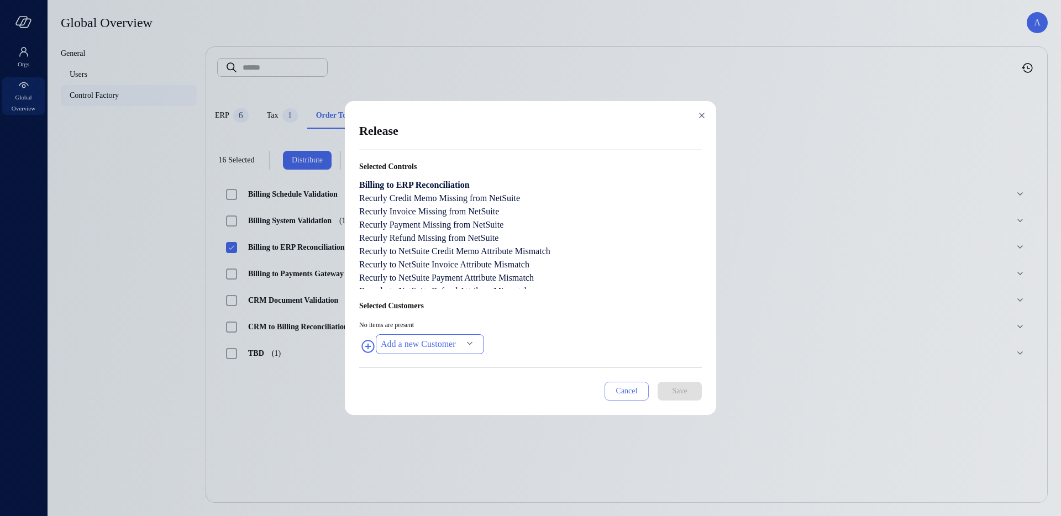
click at [402, 347] on body "Orgs Global Overview Global Overview A General Users Control Factory ​ ​ ERP 6 …" at bounding box center [530, 258] width 1061 height 516
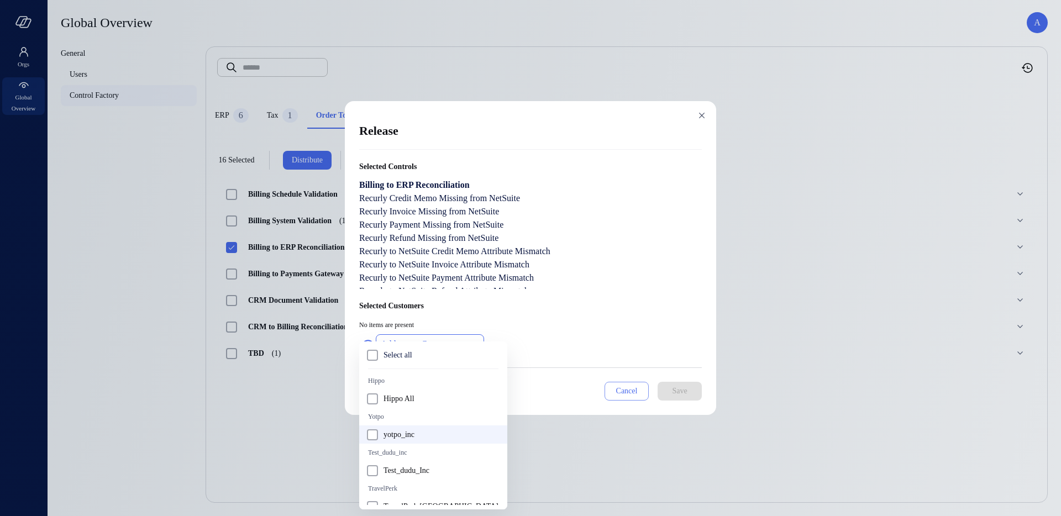
scroll to position [2, 0]
click at [439, 438] on span "yotpo_inc" at bounding box center [441, 434] width 115 height 12
type input "**********"
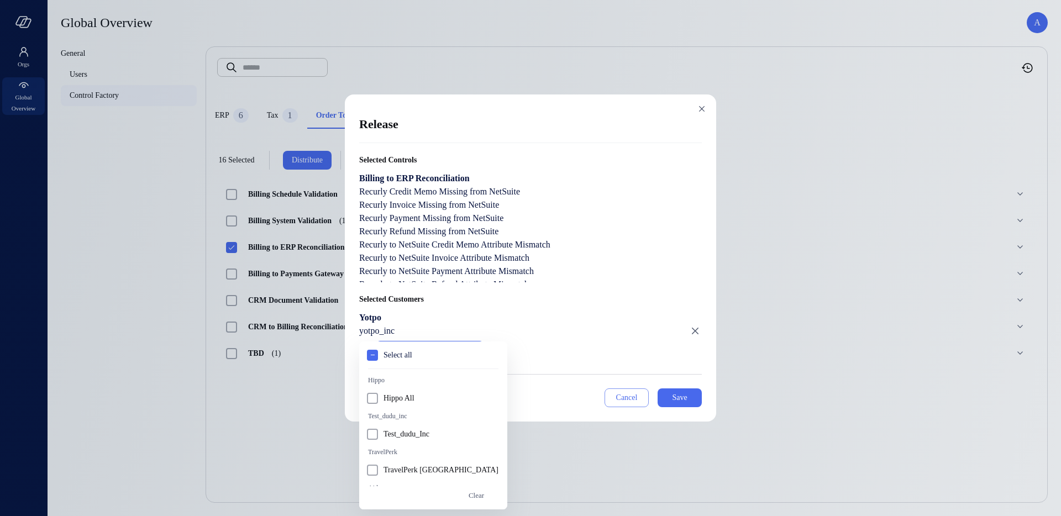
click at [673, 402] on div at bounding box center [530, 258] width 1061 height 516
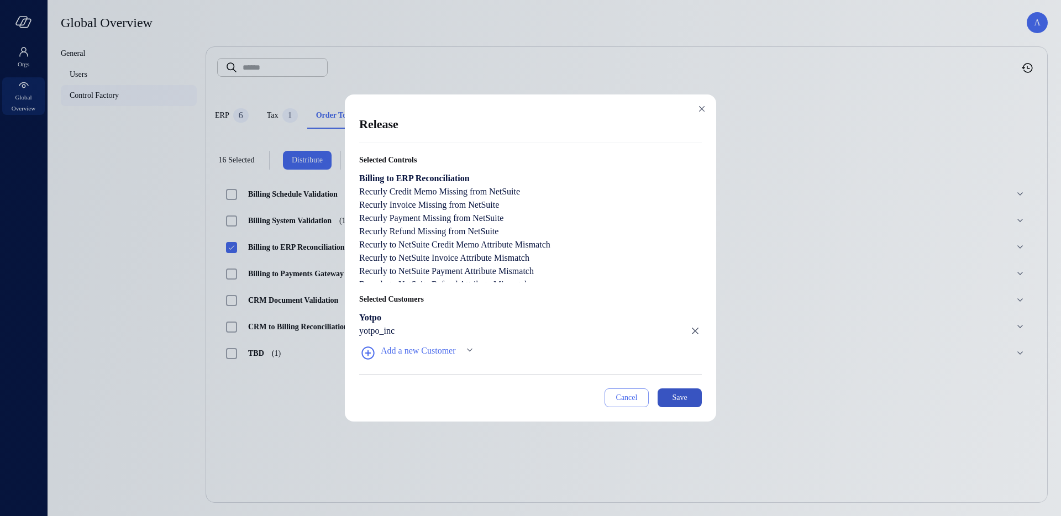
click at [680, 402] on div "Save" at bounding box center [679, 398] width 15 height 14
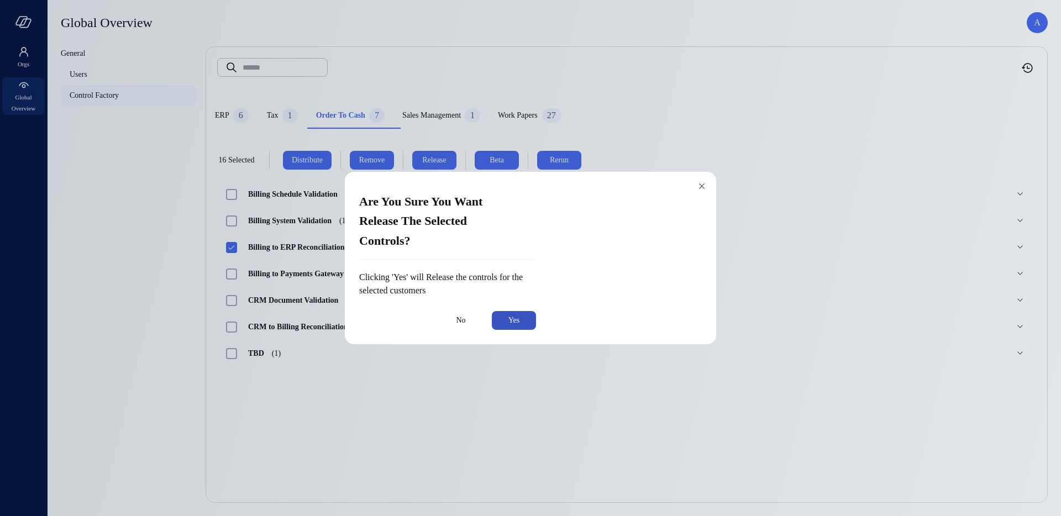
click at [536, 318] on button "Yes" at bounding box center [514, 320] width 44 height 19
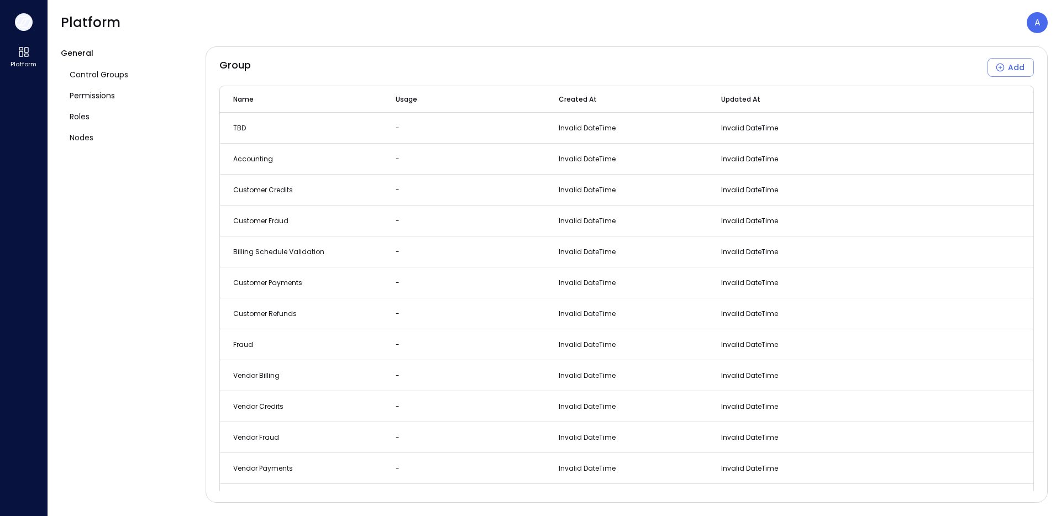
click at [27, 27] on icon "button" at bounding box center [25, 23] width 11 height 8
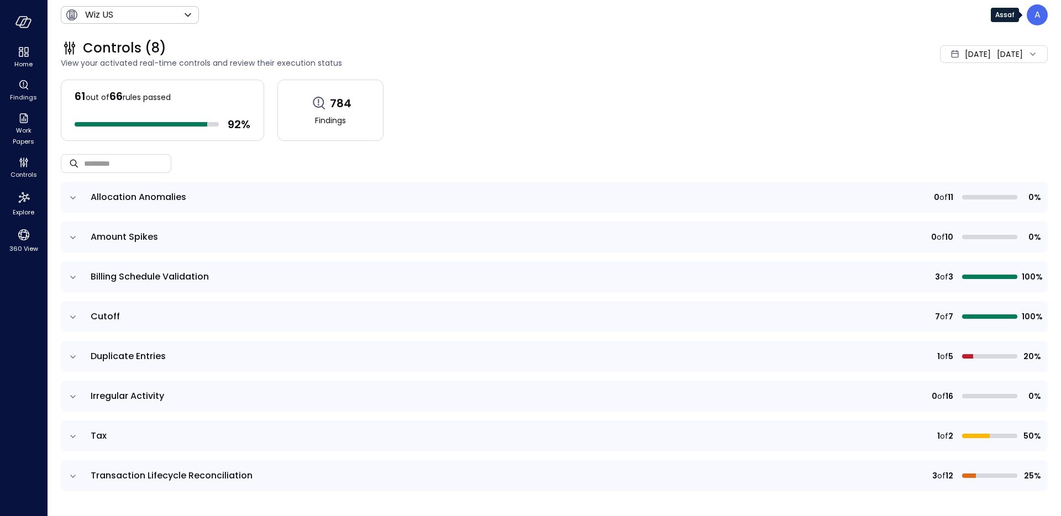
click at [1035, 13] on p "A" at bounding box center [1038, 14] width 6 height 13
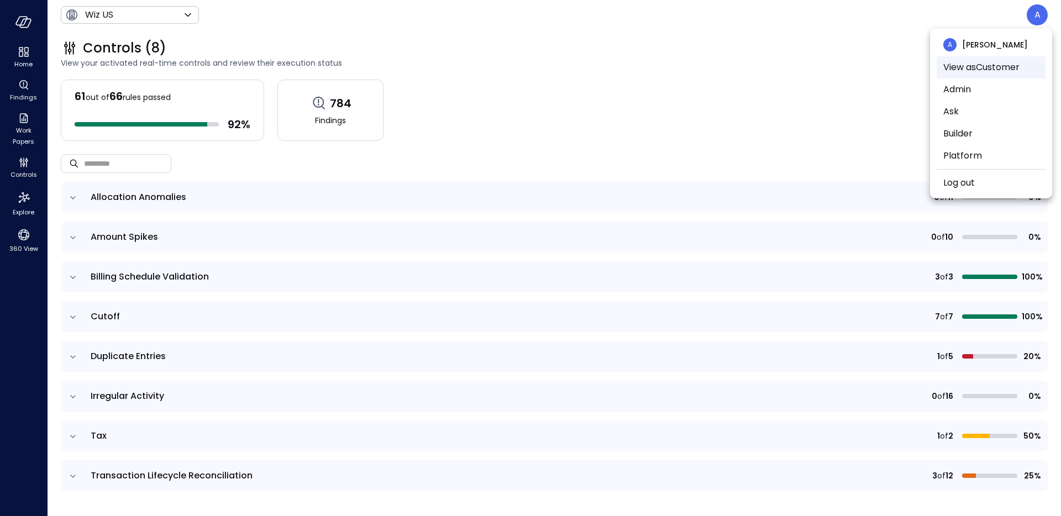
click at [994, 71] on li "View as Customer" at bounding box center [991, 67] width 109 height 22
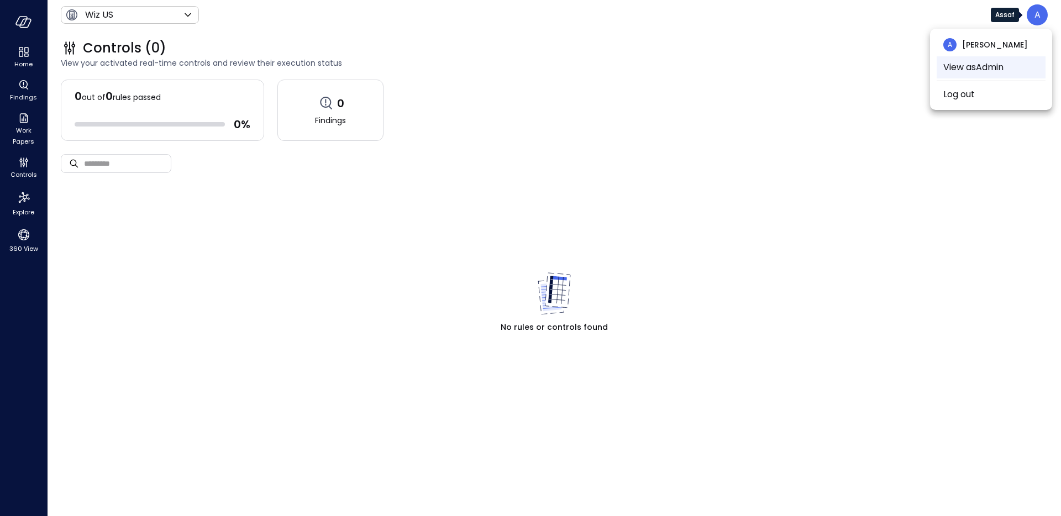
click at [967, 64] on li "View as Admin" at bounding box center [991, 67] width 109 height 22
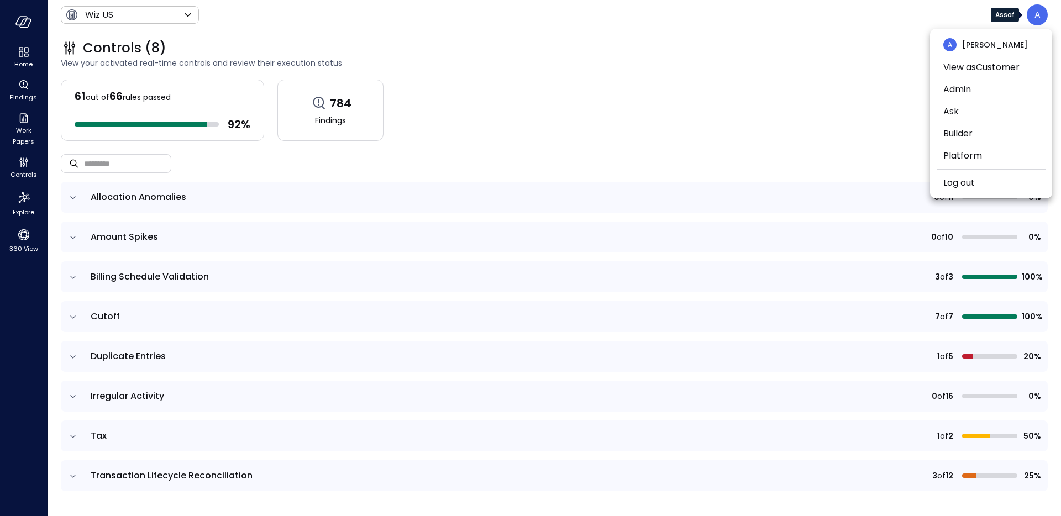
click at [577, 50] on div at bounding box center [530, 258] width 1061 height 516
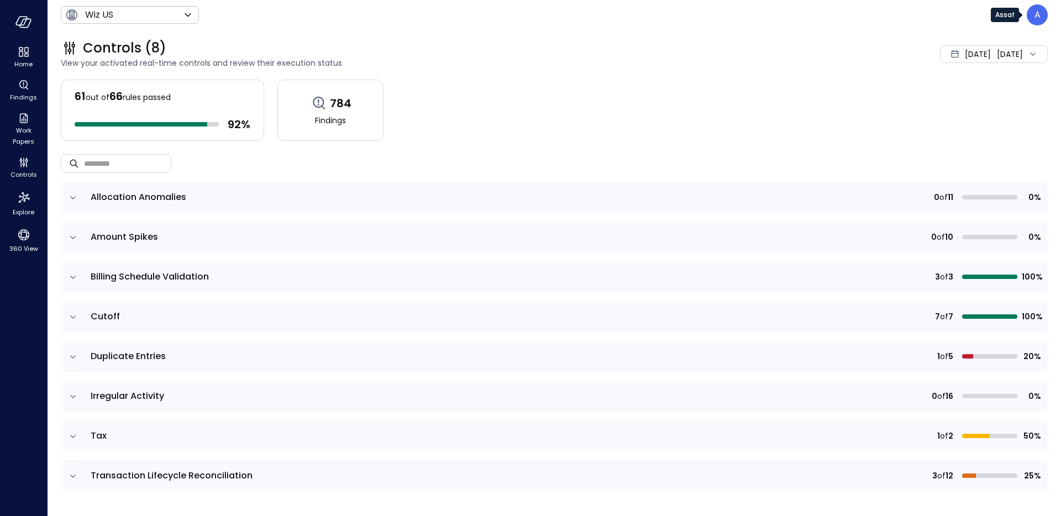
click at [72, 479] on icon "expand row" at bounding box center [72, 476] width 11 height 11
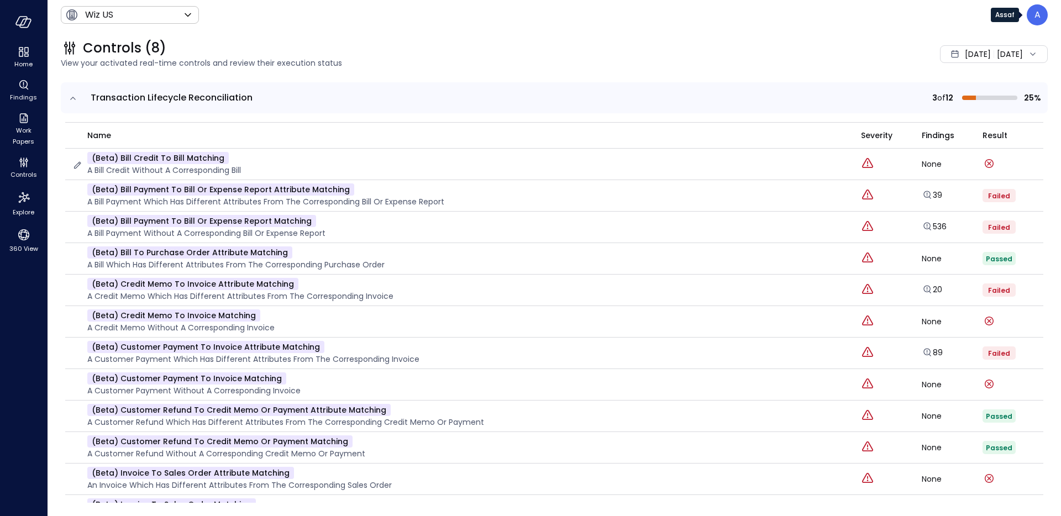
scroll to position [365, 0]
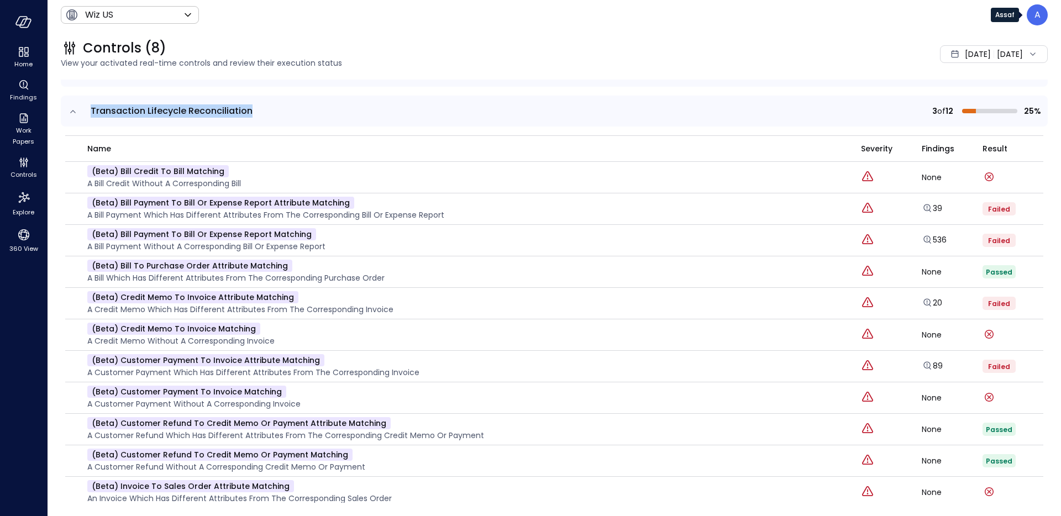
drag, startPoint x: 264, startPoint y: 112, endPoint x: 91, endPoint y: 113, distance: 173.0
click at [91, 113] on span "Transaction Lifecycle Reconciliation" at bounding box center [347, 110] width 512 height 13
copy span "Transaction Lifecycle Reconciliation"
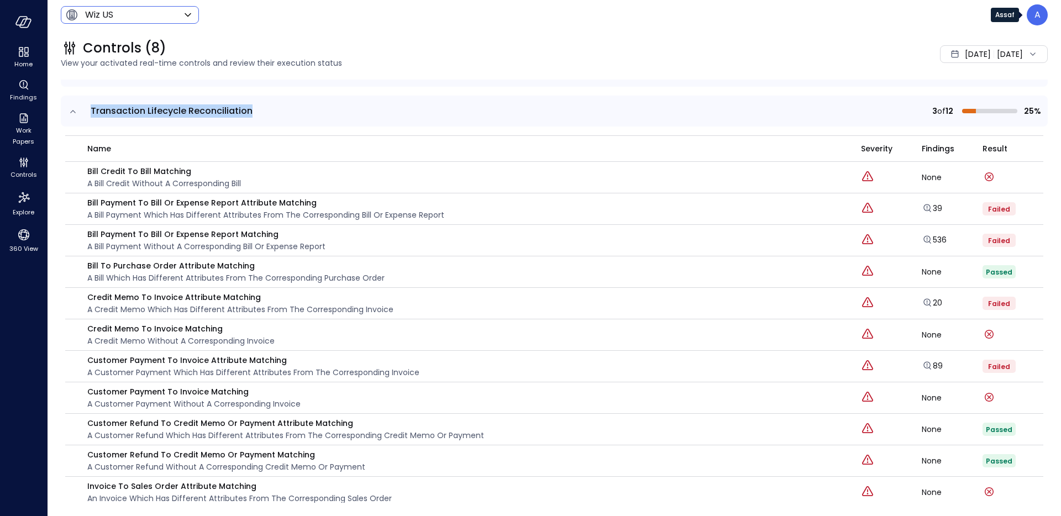
click at [177, 9] on body "Home Findings Work Papers Controls Explore 360 View Wiz US ****** ​ A Controls …" at bounding box center [530, 258] width 1061 height 516
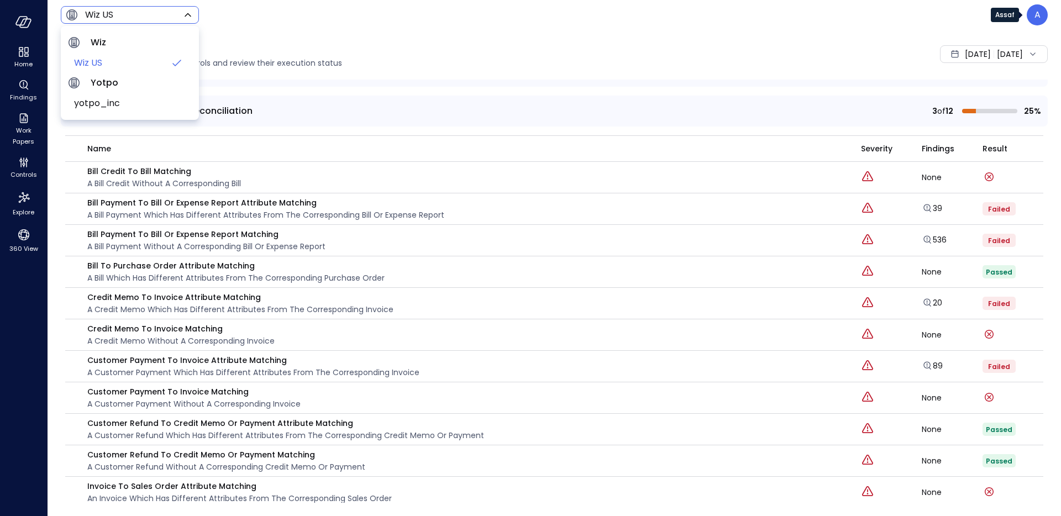
click at [260, 23] on div at bounding box center [530, 258] width 1061 height 516
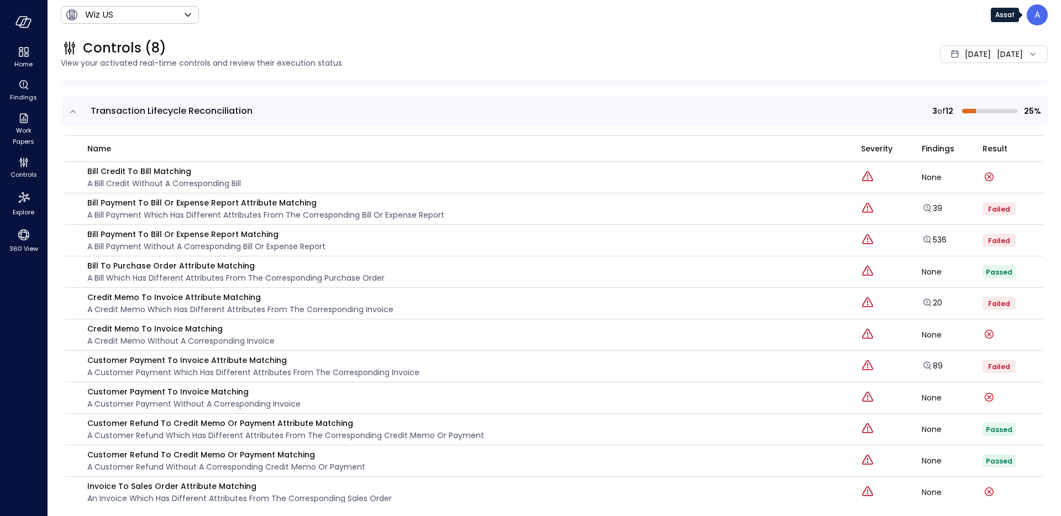
click at [1030, 18] on div "A" at bounding box center [1037, 14] width 21 height 21
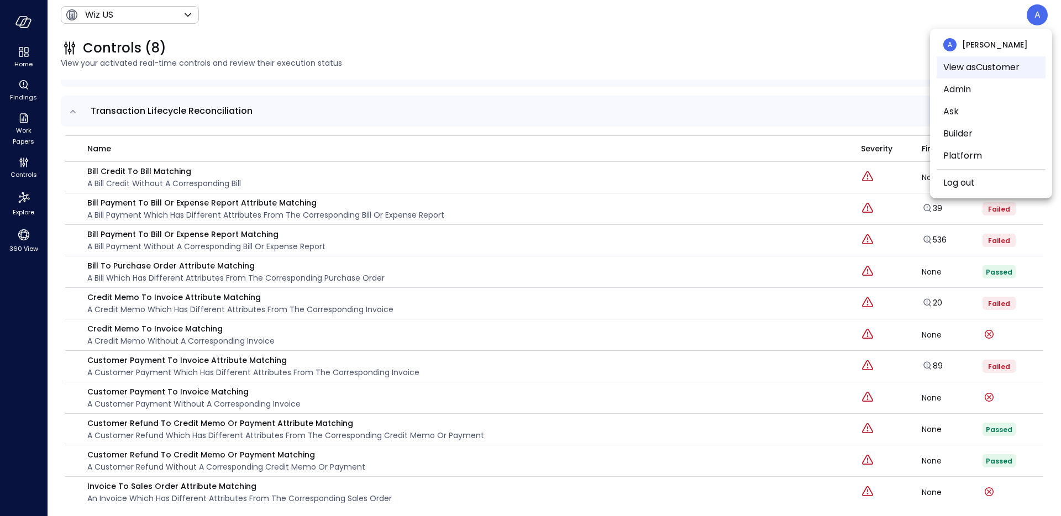
click at [977, 71] on li "View as Customer" at bounding box center [991, 67] width 109 height 22
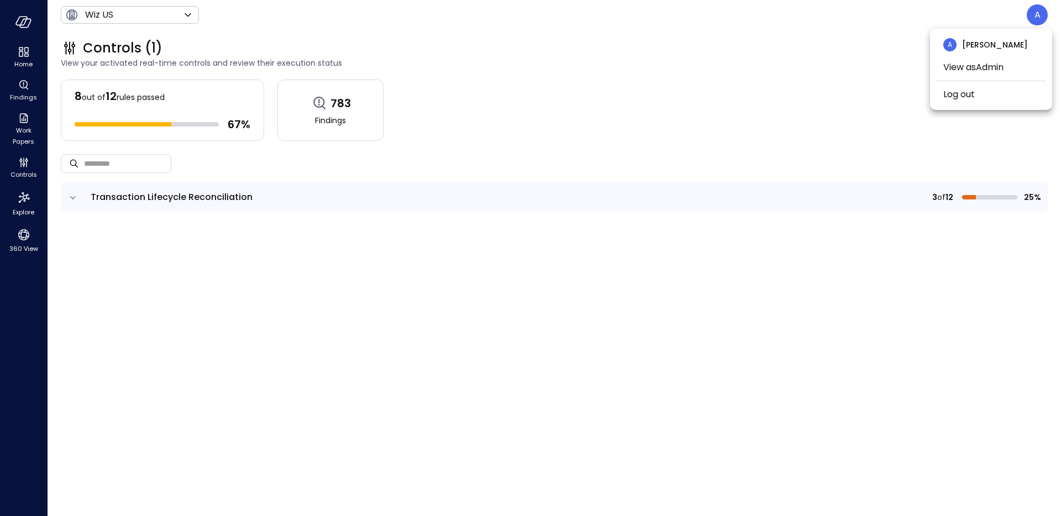
click at [565, 37] on div at bounding box center [530, 258] width 1061 height 516
click at [138, 17] on body "Home Findings Work Papers Controls Explore 360 View Wiz US ****** ​ A Controls …" at bounding box center [530, 258] width 1061 height 516
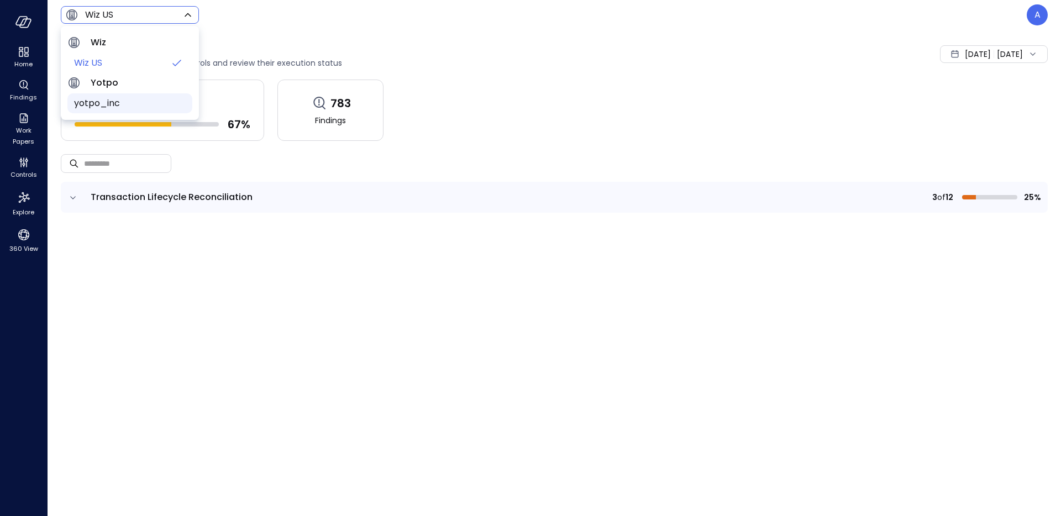
click at [130, 103] on span "yotpo_inc" at bounding box center [128, 103] width 109 height 13
type input "******"
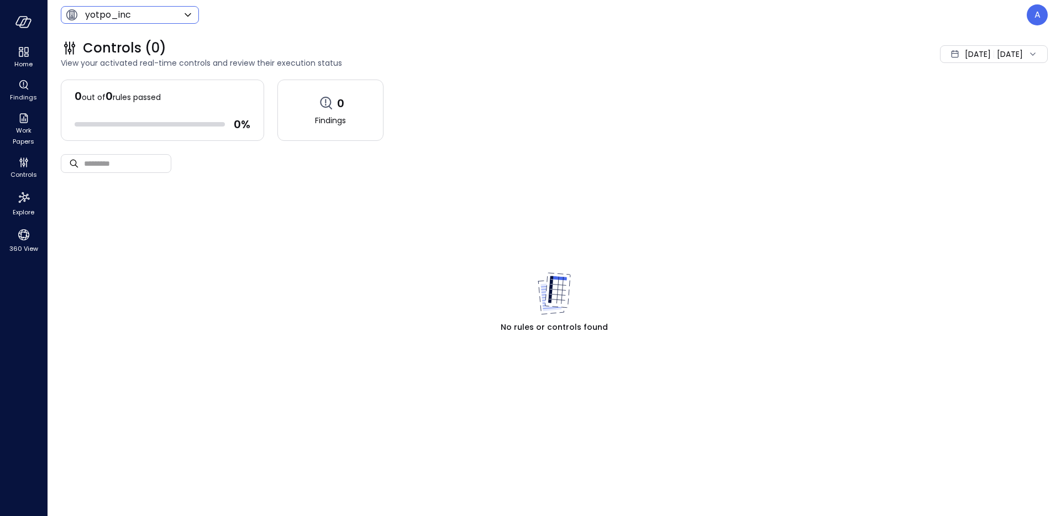
click at [1030, 14] on div "A" at bounding box center [1037, 14] width 21 height 21
click at [969, 73] on li "View as Admin" at bounding box center [991, 67] width 109 height 22
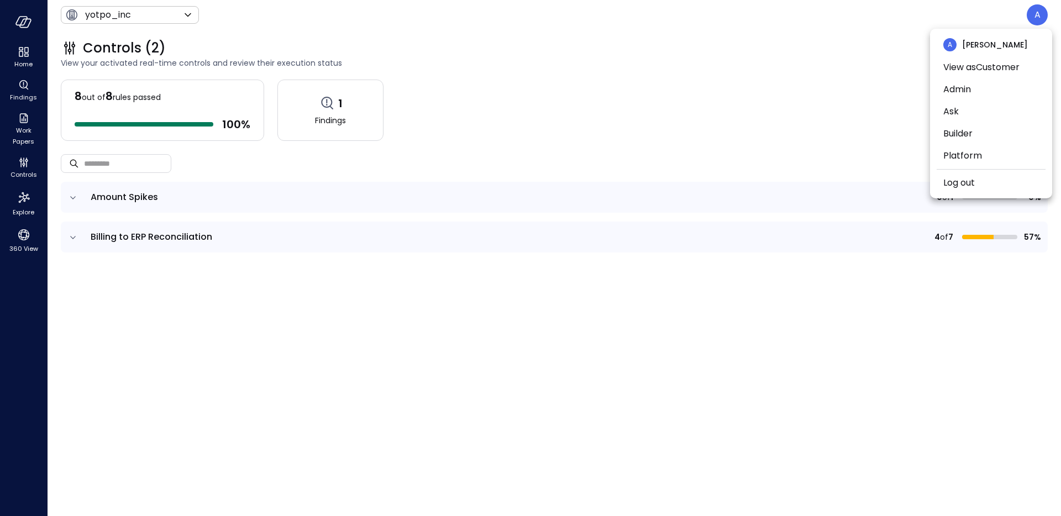
click at [515, 40] on div at bounding box center [530, 258] width 1061 height 516
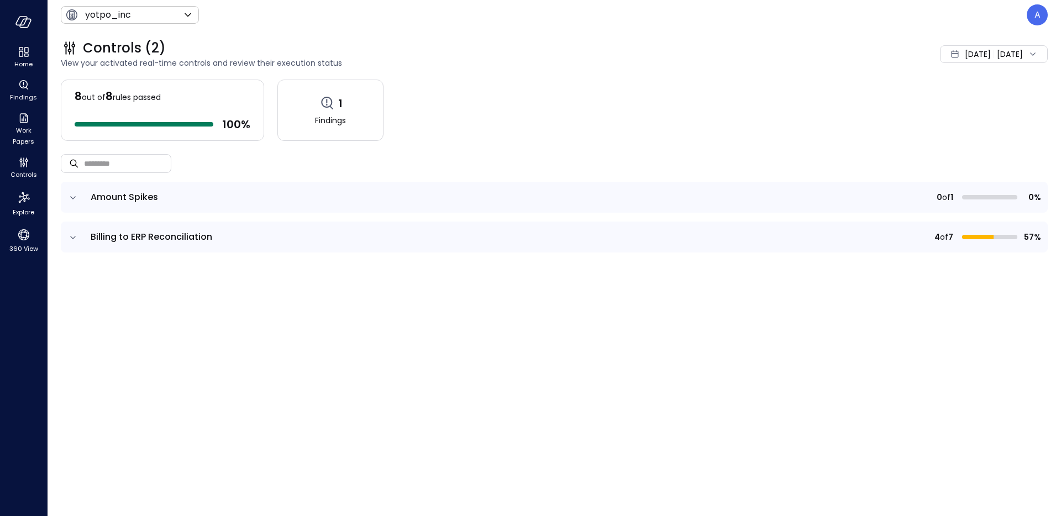
click at [141, 234] on span "Billing to ERP Reconciliation" at bounding box center [152, 236] width 122 height 13
copy span "Billing to ERP Reconciliation"
click at [1028, 14] on div "A" at bounding box center [1037, 14] width 21 height 21
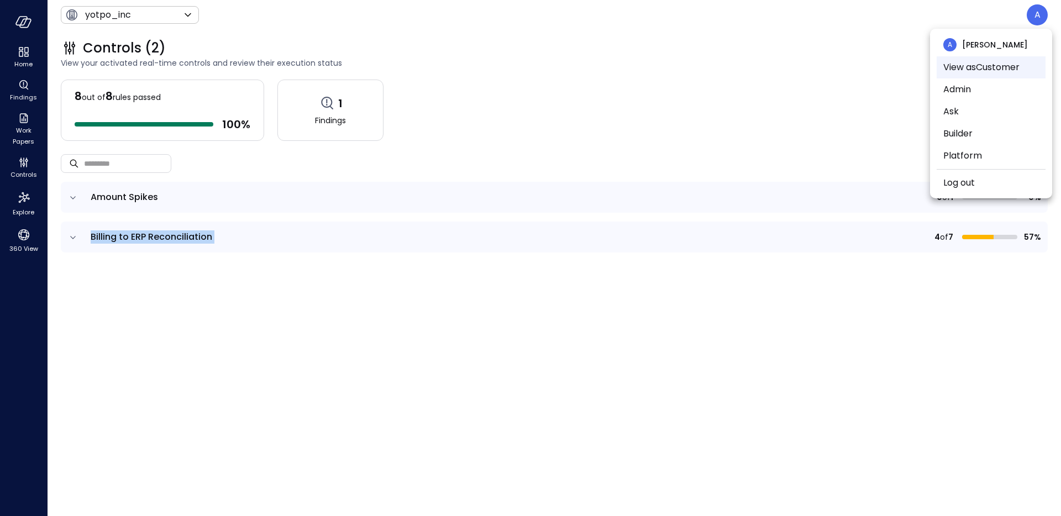
click at [968, 71] on li "View as Customer" at bounding box center [991, 67] width 109 height 22
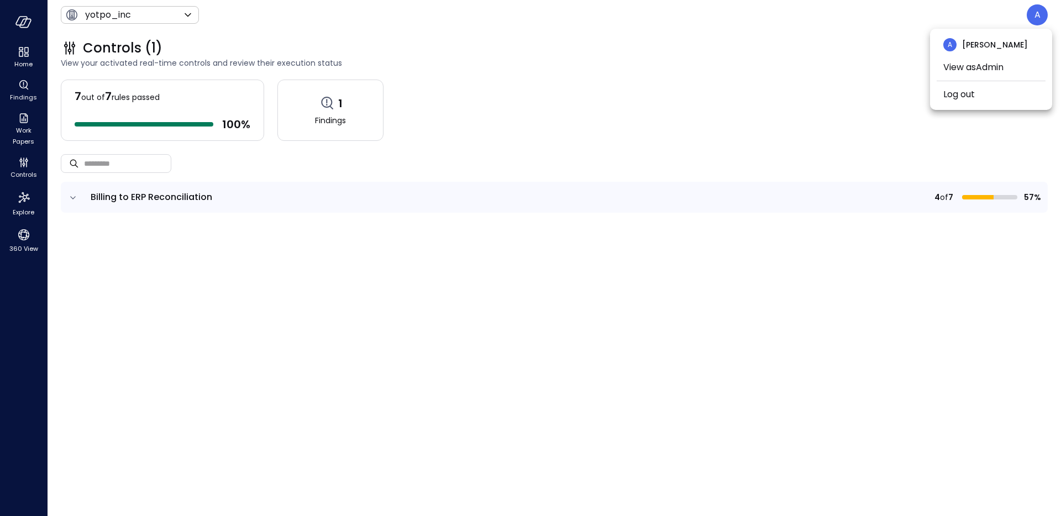
click at [634, 57] on div at bounding box center [530, 258] width 1061 height 516
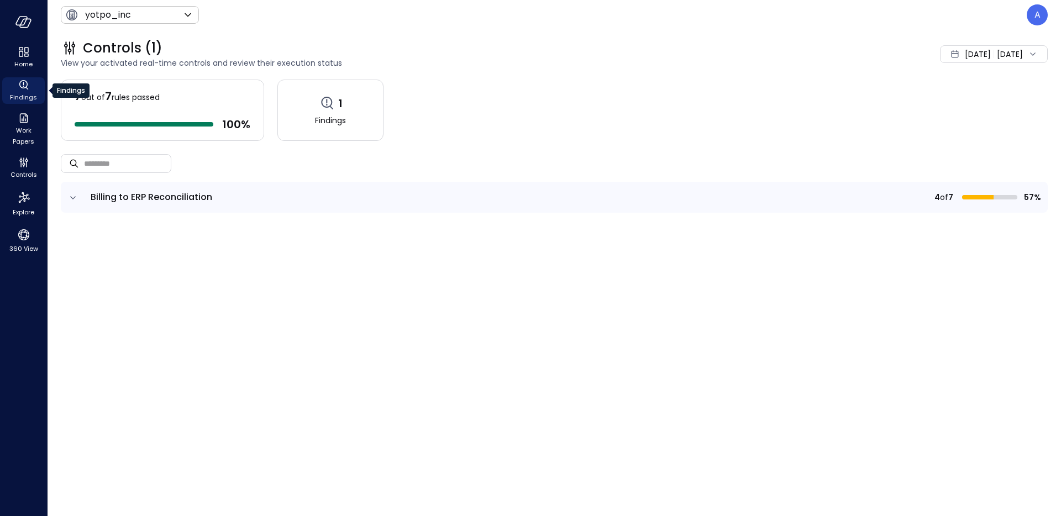
click at [20, 95] on span "Findings" at bounding box center [23, 97] width 27 height 11
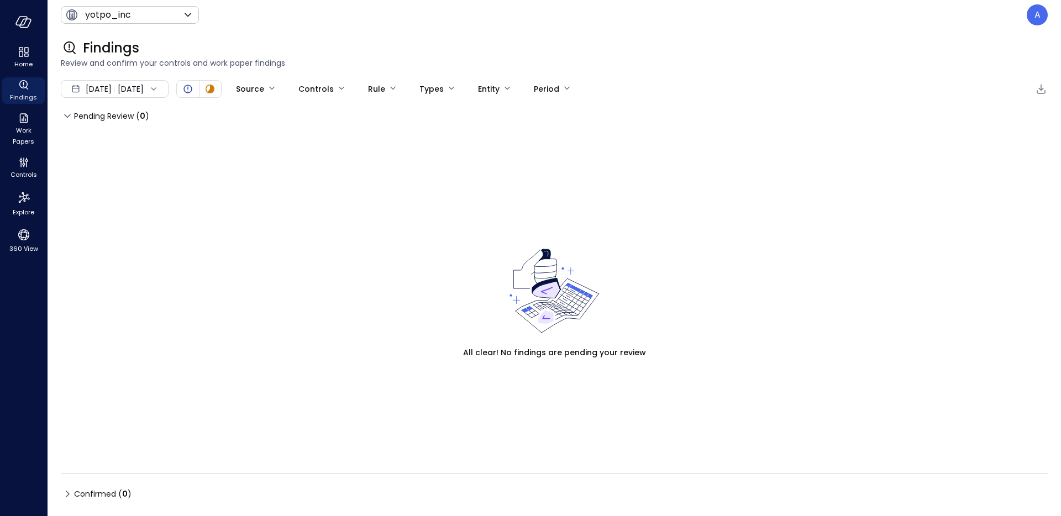
click at [169, 85] on div "[DATE] [DATE]" at bounding box center [115, 89] width 108 height 18
click at [134, 160] on li "Current Year [DATE]" at bounding box center [121, 155] width 88 height 18
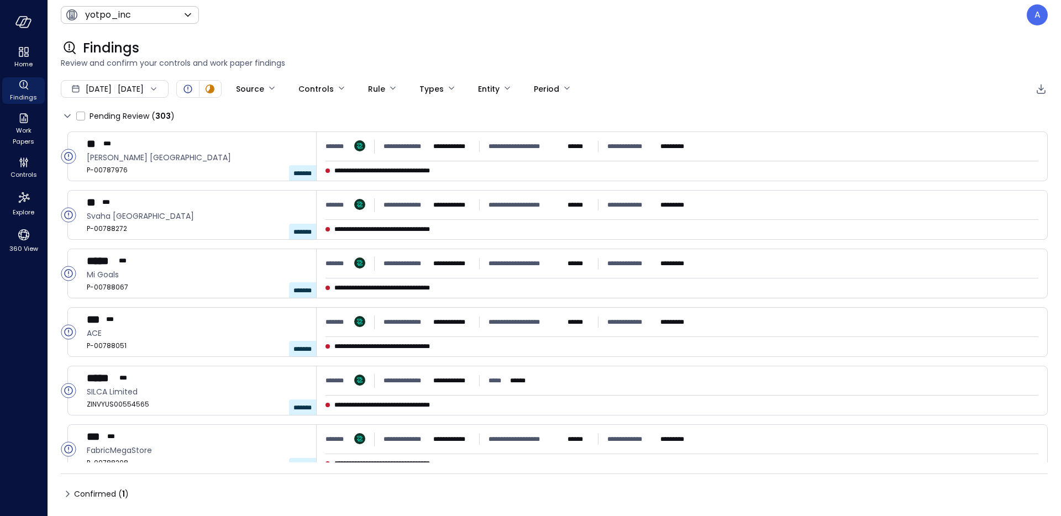
click at [159, 89] on div "[DATE] [DATE]" at bounding box center [115, 89] width 108 height 18
click at [270, 22] on div "yotpo_inc ****** ​ A" at bounding box center [554, 14] width 987 height 21
click at [192, 6] on div "yotpo_inc ****** ​" at bounding box center [130, 15] width 138 height 18
click at [193, 11] on icon at bounding box center [187, 14] width 13 height 13
click at [277, 33] on div at bounding box center [530, 258] width 1061 height 516
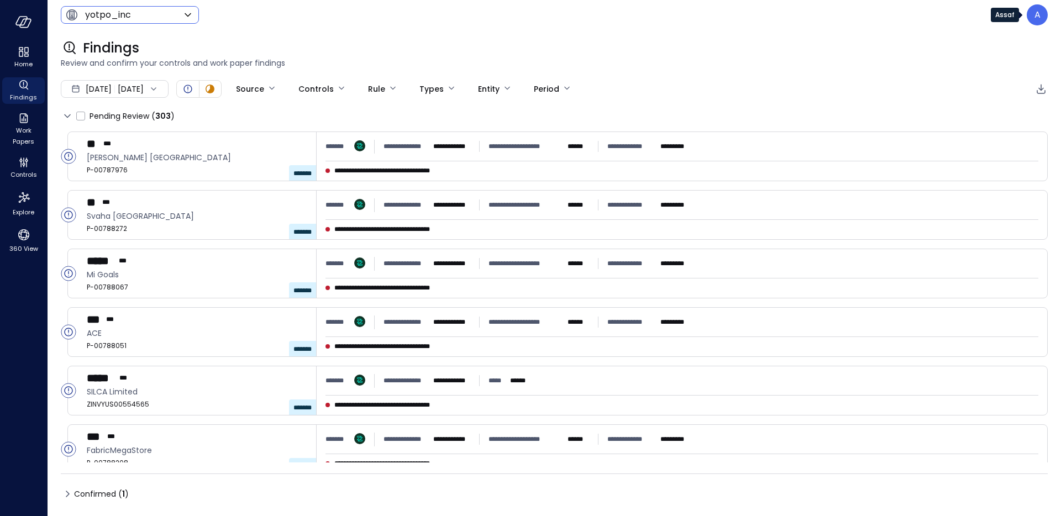
click at [1042, 12] on div "A" at bounding box center [1037, 14] width 21 height 21
click at [888, 39] on div at bounding box center [530, 258] width 1061 height 516
click at [1038, 22] on div "A" at bounding box center [1037, 14] width 21 height 21
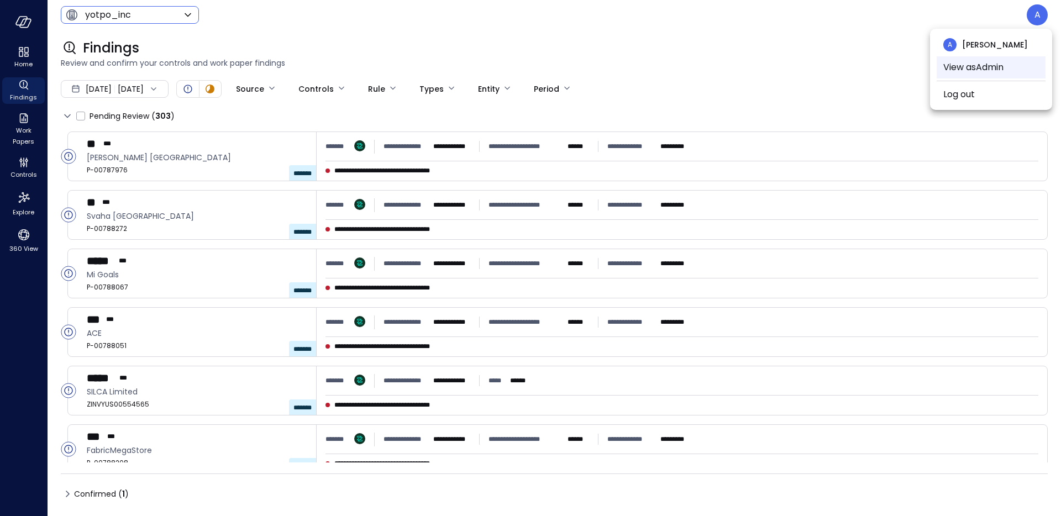
click at [1001, 63] on li "View as Admin" at bounding box center [991, 67] width 109 height 22
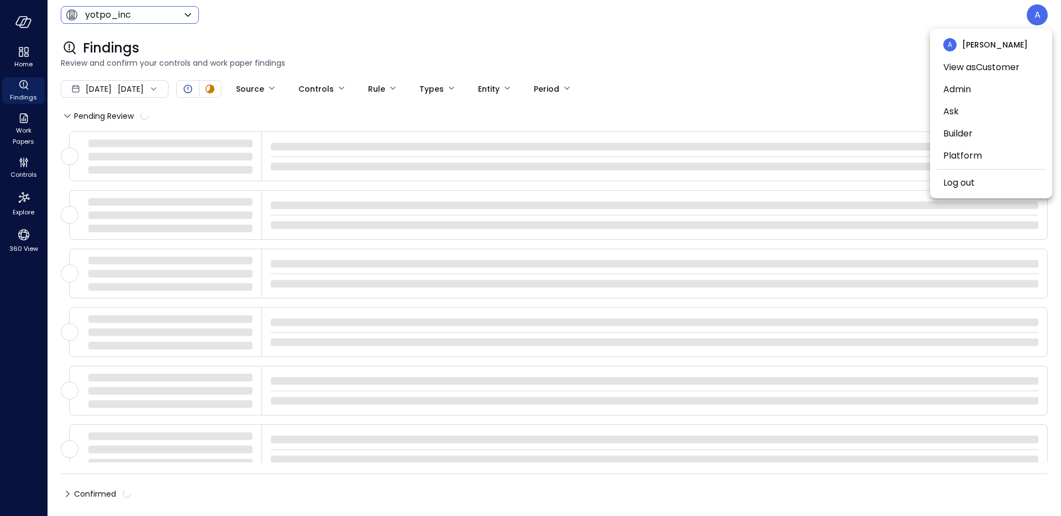
click at [912, 32] on div at bounding box center [530, 258] width 1061 height 516
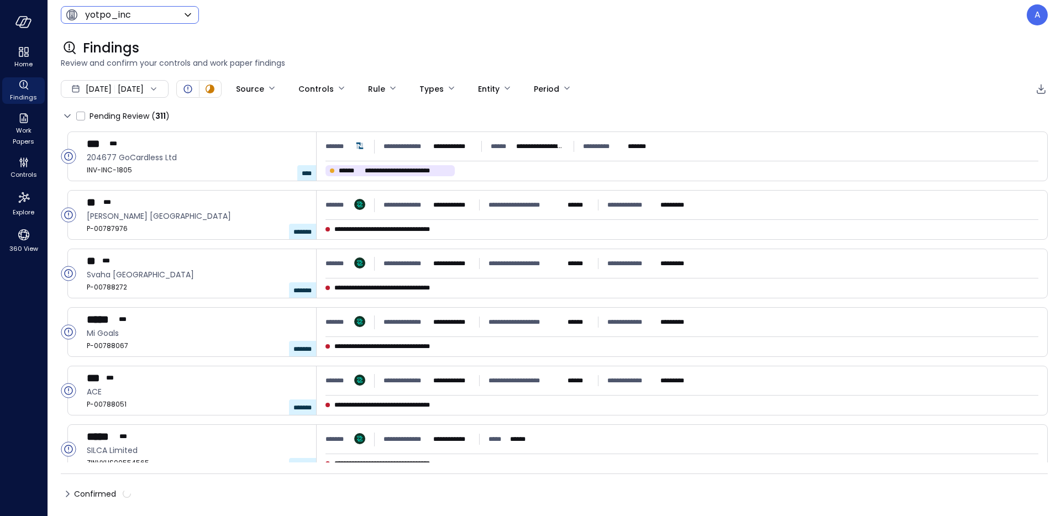
drag, startPoint x: 1052, startPoint y: 15, endPoint x: 1046, endPoint y: 18, distance: 7.2
click at [1052, 15] on header "yotpo_inc ****** ​ A" at bounding box center [555, 15] width 1014 height 30
click at [1043, 19] on div "A" at bounding box center [1037, 14] width 21 height 21
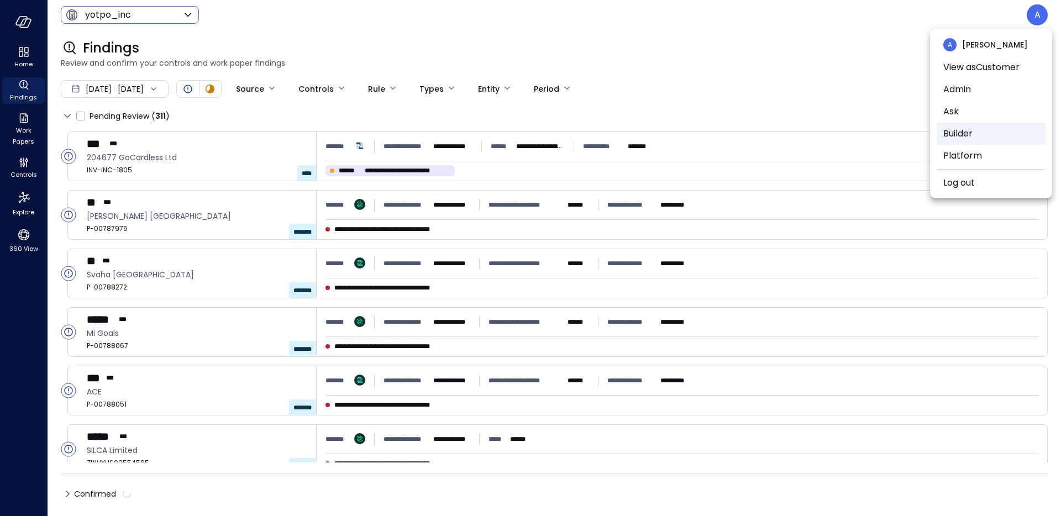
click at [983, 134] on li "Builder" at bounding box center [991, 134] width 109 height 22
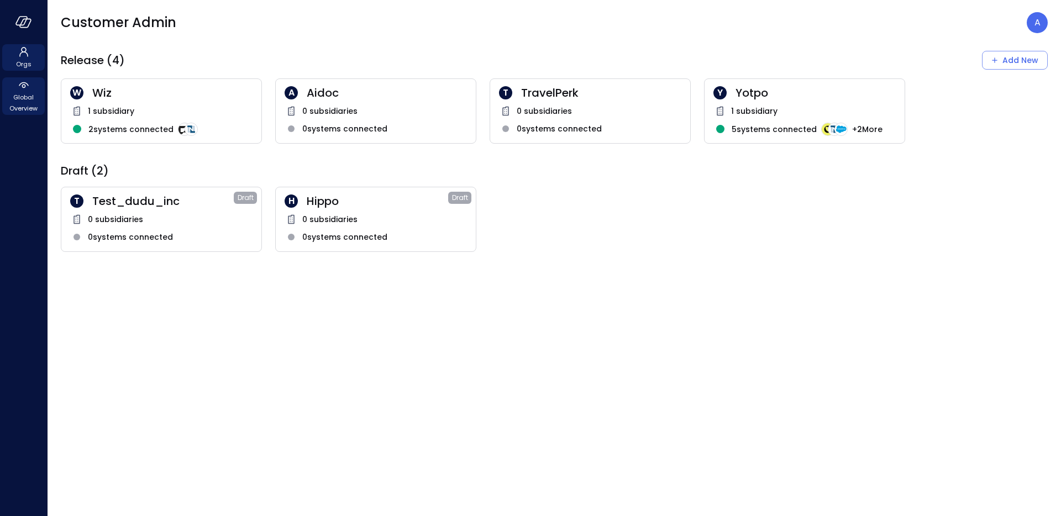
click at [32, 103] on span "Global Overview" at bounding box center [24, 103] width 34 height 22
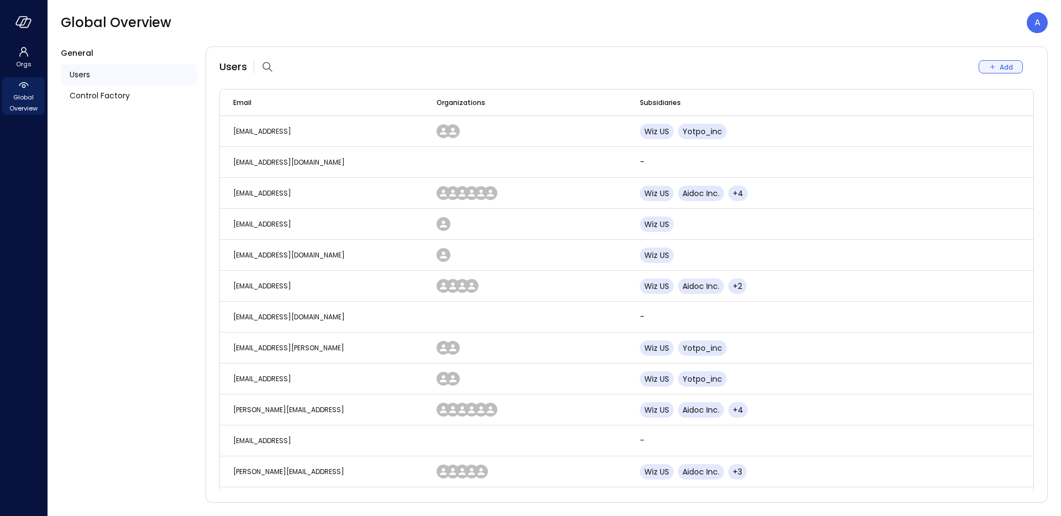
click at [995, 69] on icon "Add New User" at bounding box center [993, 67] width 10 height 10
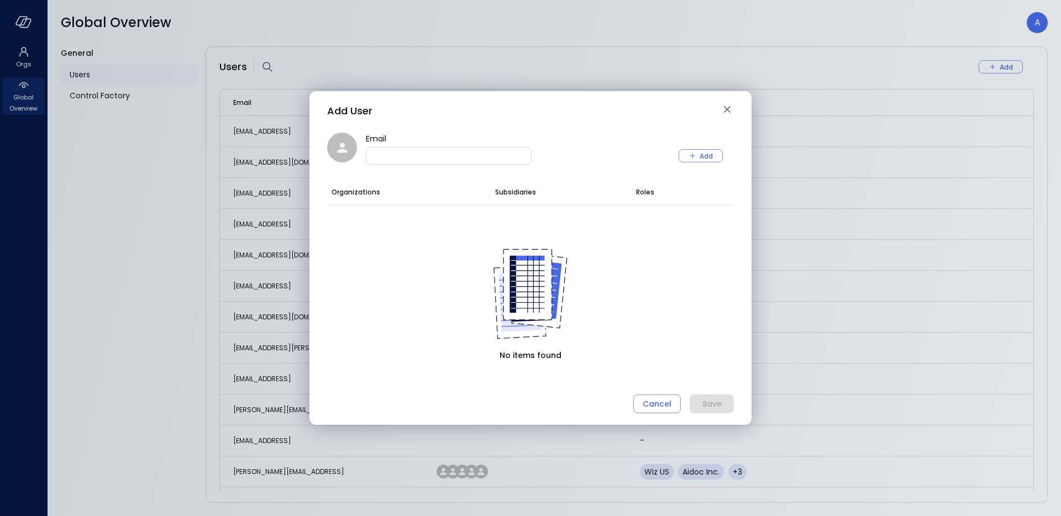
click at [414, 154] on input "Email" at bounding box center [448, 155] width 165 height 11
paste input "**********"
type input "**********"
click at [696, 156] on icon "button" at bounding box center [692, 156] width 10 height 10
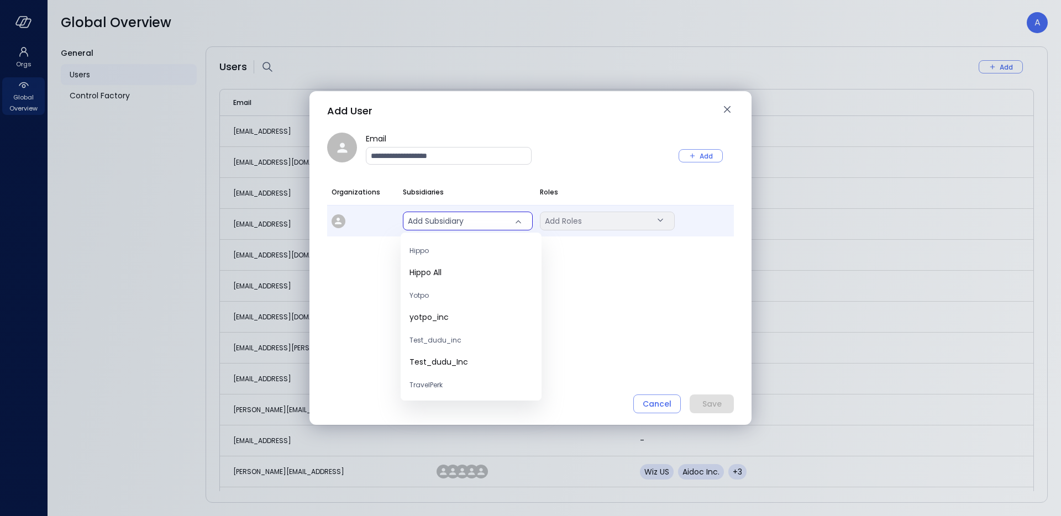
click at [473, 218] on body "Orgs Global Overview Global Overview A General Users Control Factory Users Add …" at bounding box center [530, 258] width 1061 height 516
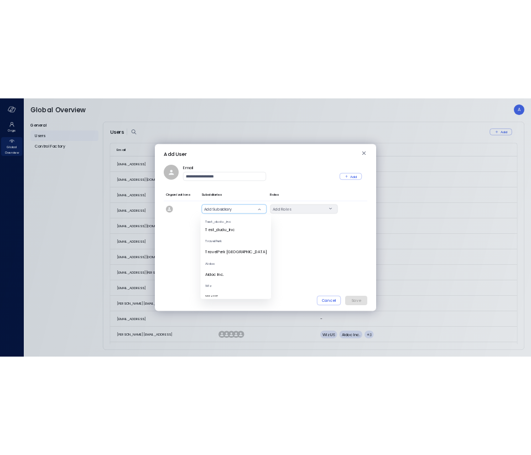
scroll to position [109, 0]
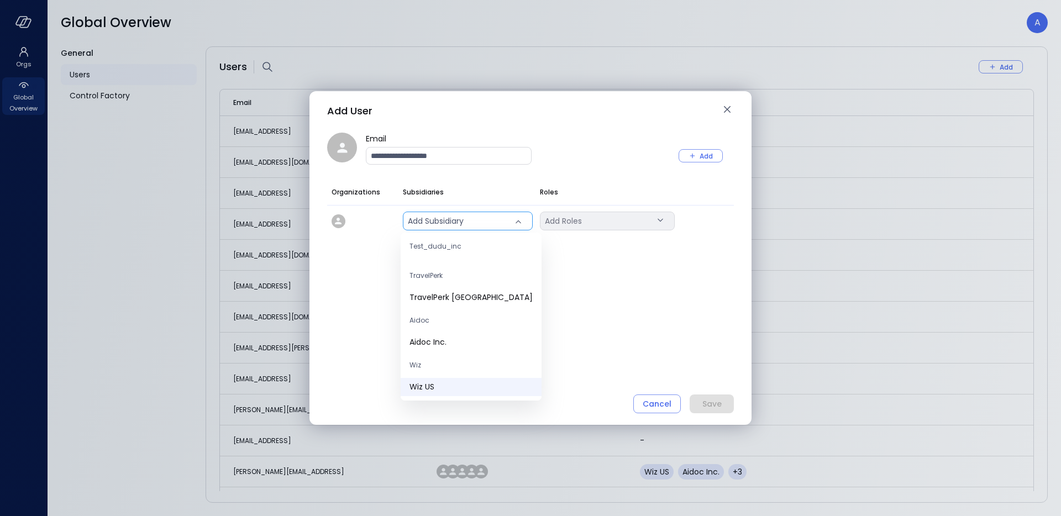
click at [475, 390] on span "Wiz US" at bounding box center [471, 387] width 123 height 12
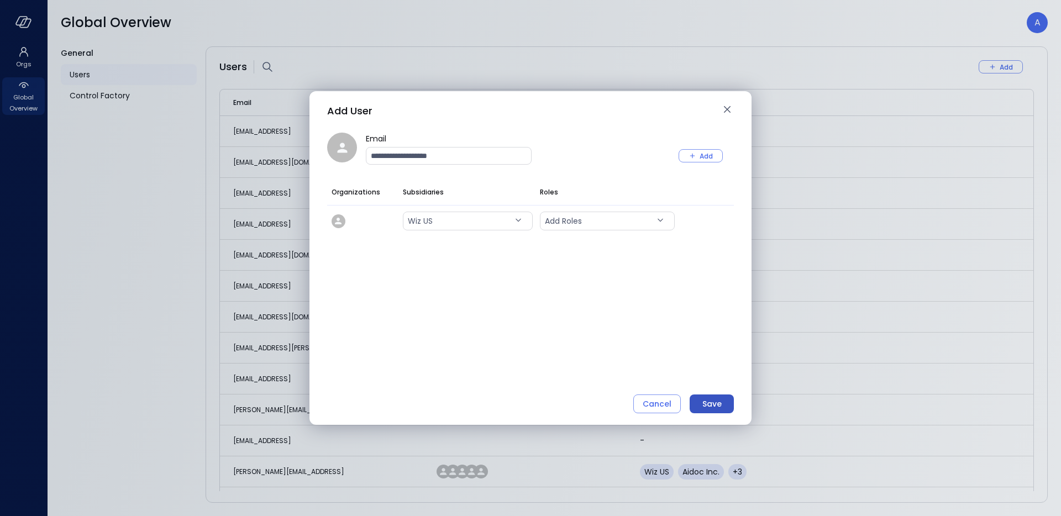
click at [716, 400] on div "Save" at bounding box center [711, 404] width 19 height 14
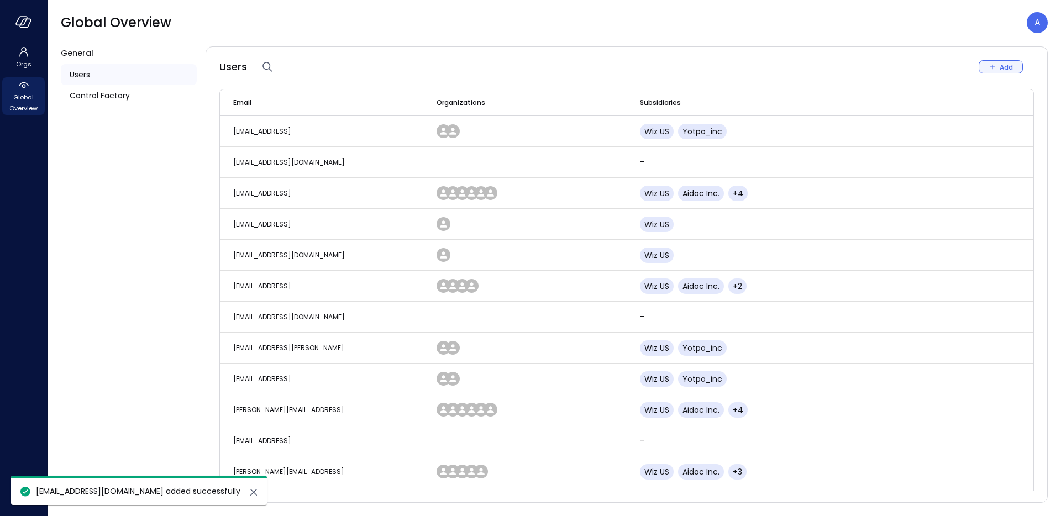
click at [1014, 65] on button "Add" at bounding box center [1001, 66] width 44 height 13
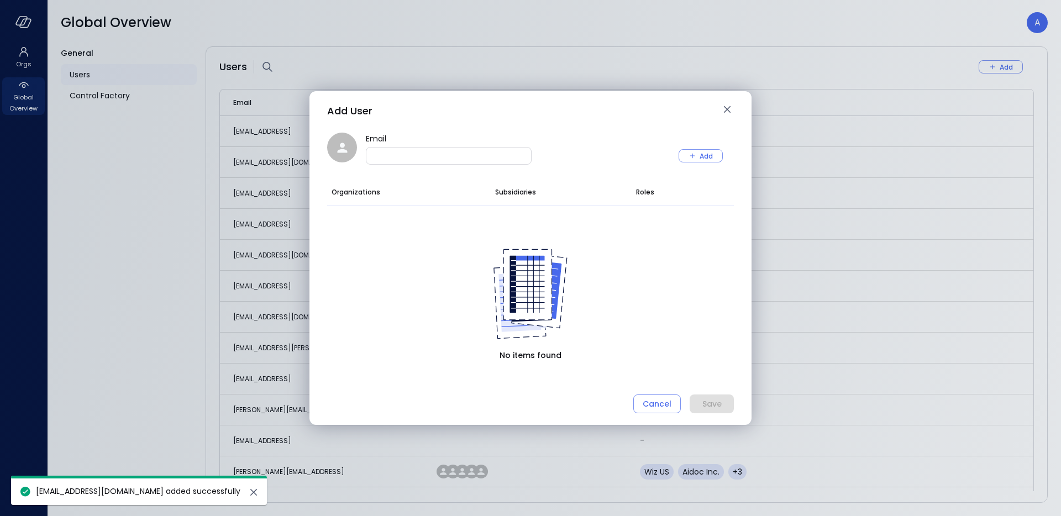
click at [471, 149] on div "Email" at bounding box center [449, 156] width 166 height 18
paste input "**********"
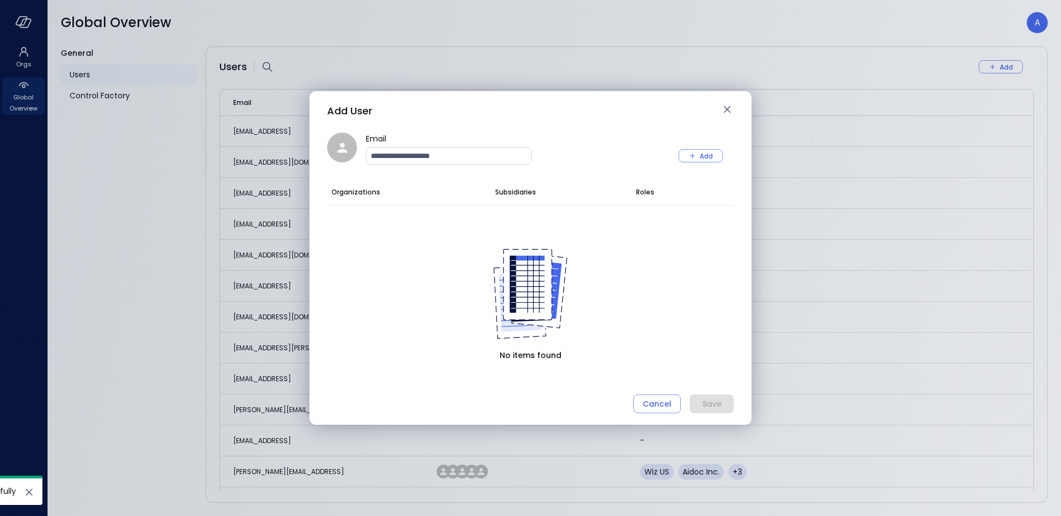
type input "**********"
click at [535, 114] on div "Add User" at bounding box center [523, 111] width 393 height 18
click at [708, 157] on div "Add" at bounding box center [706, 156] width 13 height 12
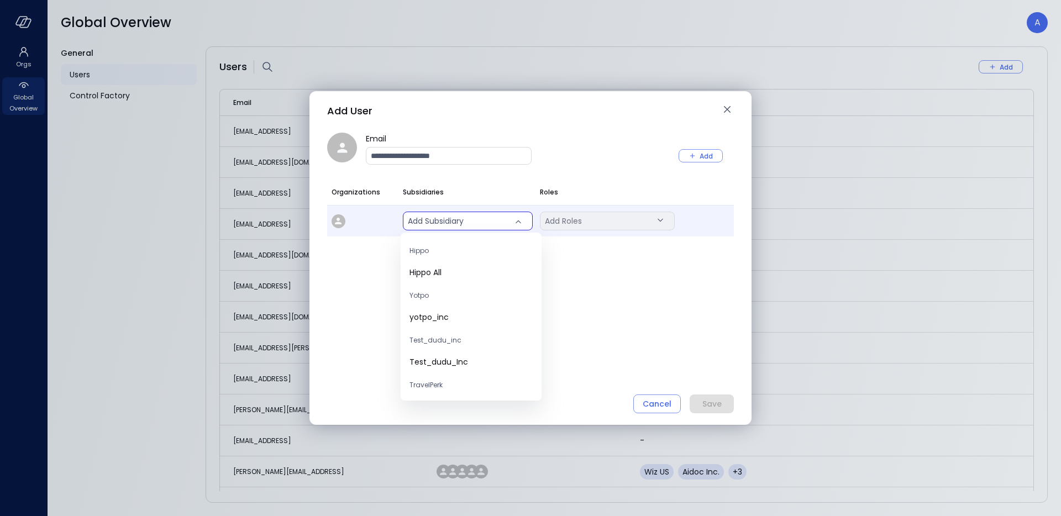
click at [481, 221] on body "Orgs Global Overview Global Overview A General Users Control Factory Users Add …" at bounding box center [530, 258] width 1061 height 516
click at [464, 314] on span "yotpo_inc" at bounding box center [471, 318] width 123 height 12
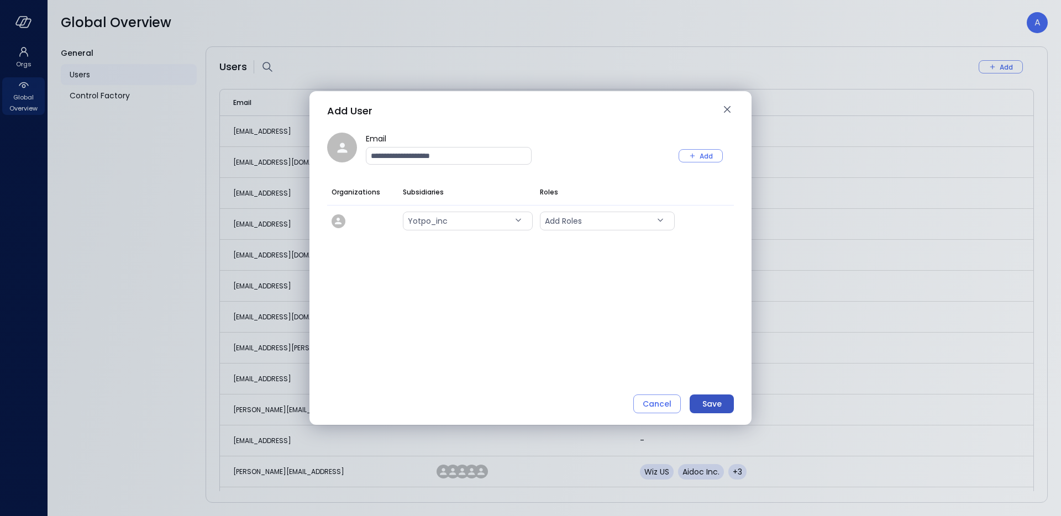
click at [719, 406] on div "Save" at bounding box center [711, 404] width 19 height 14
